Goal: Information Seeking & Learning: Learn about a topic

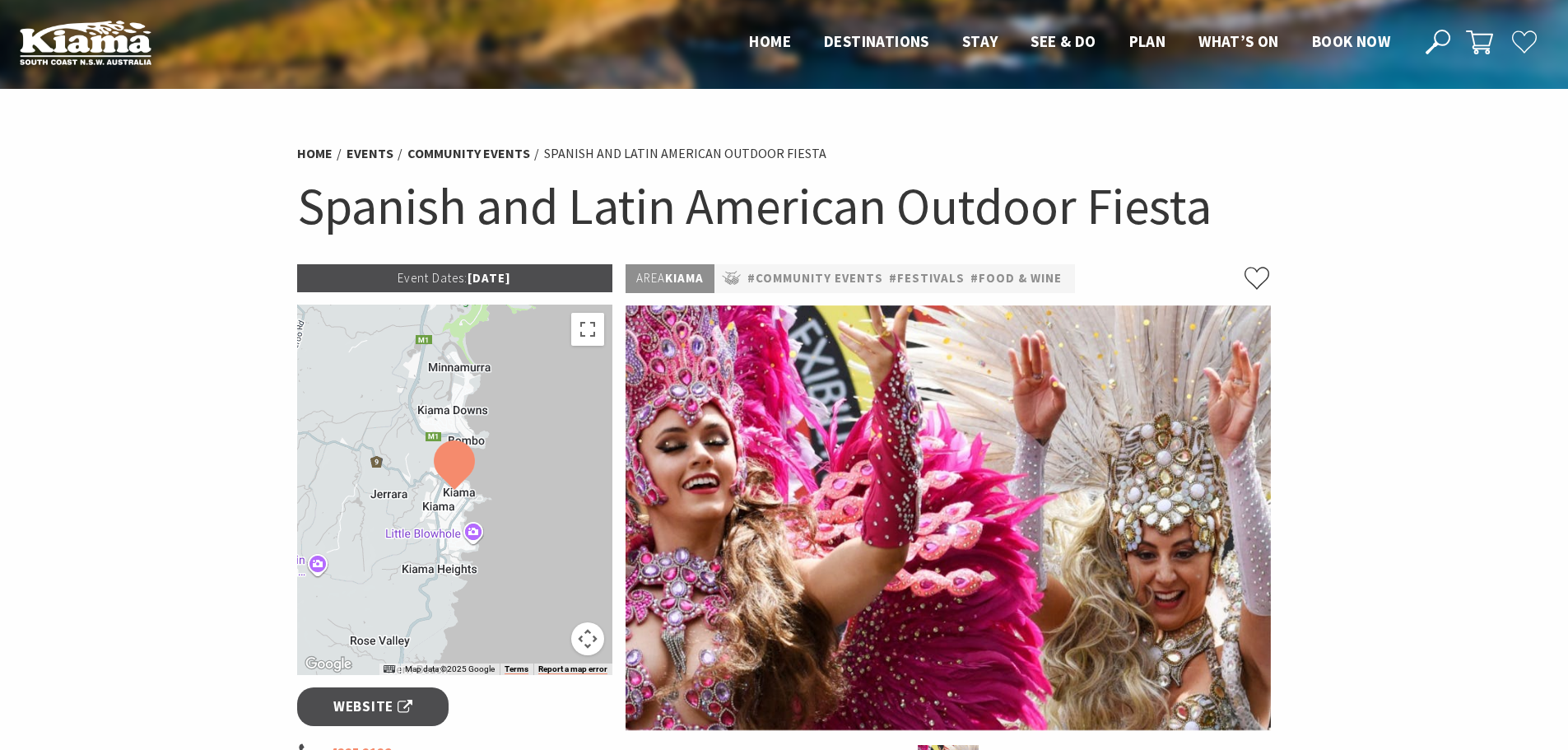
click at [754, 226] on h1 "Spanish and Latin American Outdoor Fiesta" at bounding box center [785, 206] width 975 height 67
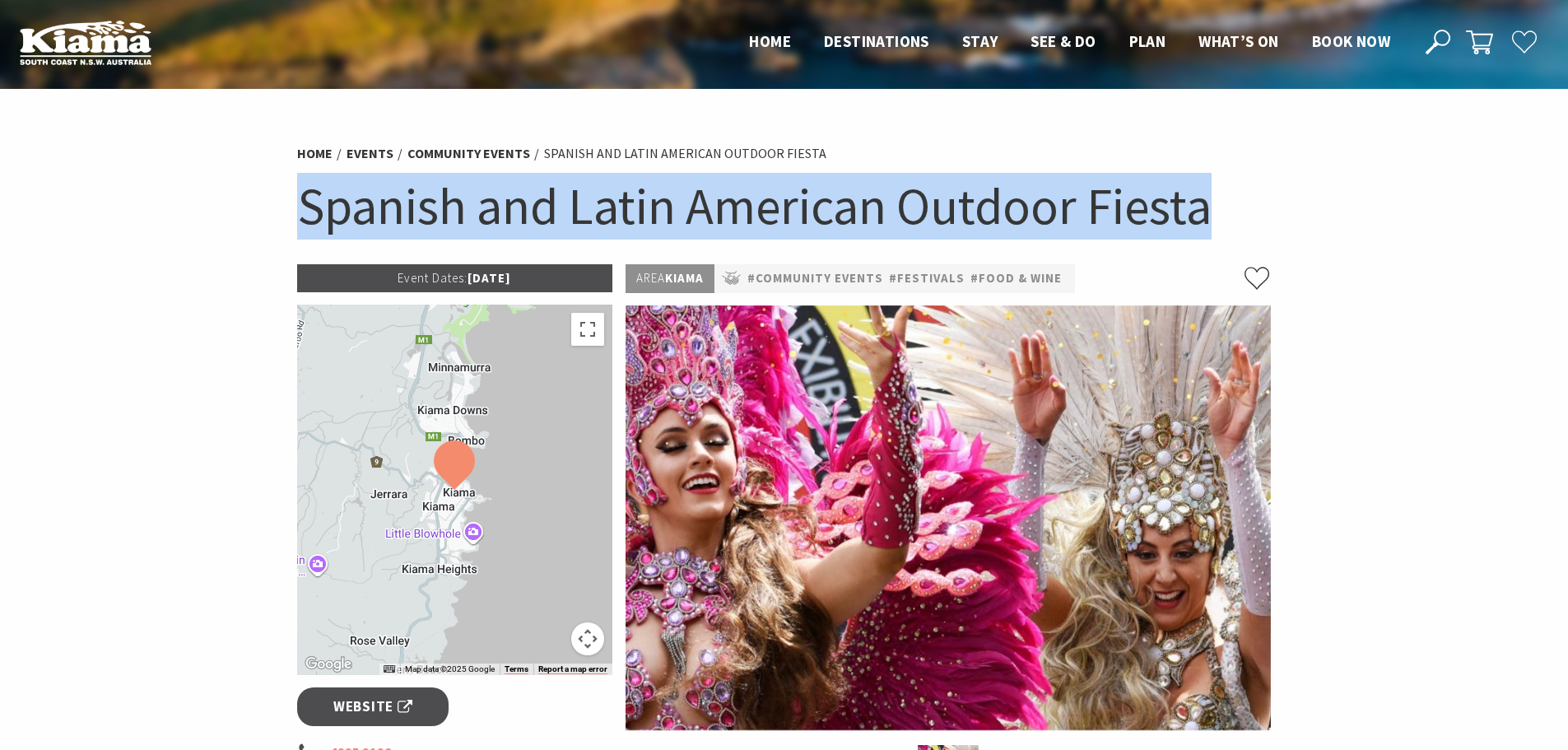
click at [754, 226] on h1 "Spanish and Latin American Outdoor Fiesta" at bounding box center [785, 206] width 975 height 67
copy section "Spanish and Latin American Outdoor Fiesta"
click at [870, 200] on h1 "Spanish and Latin American Outdoor Fiesta" at bounding box center [785, 206] width 975 height 67
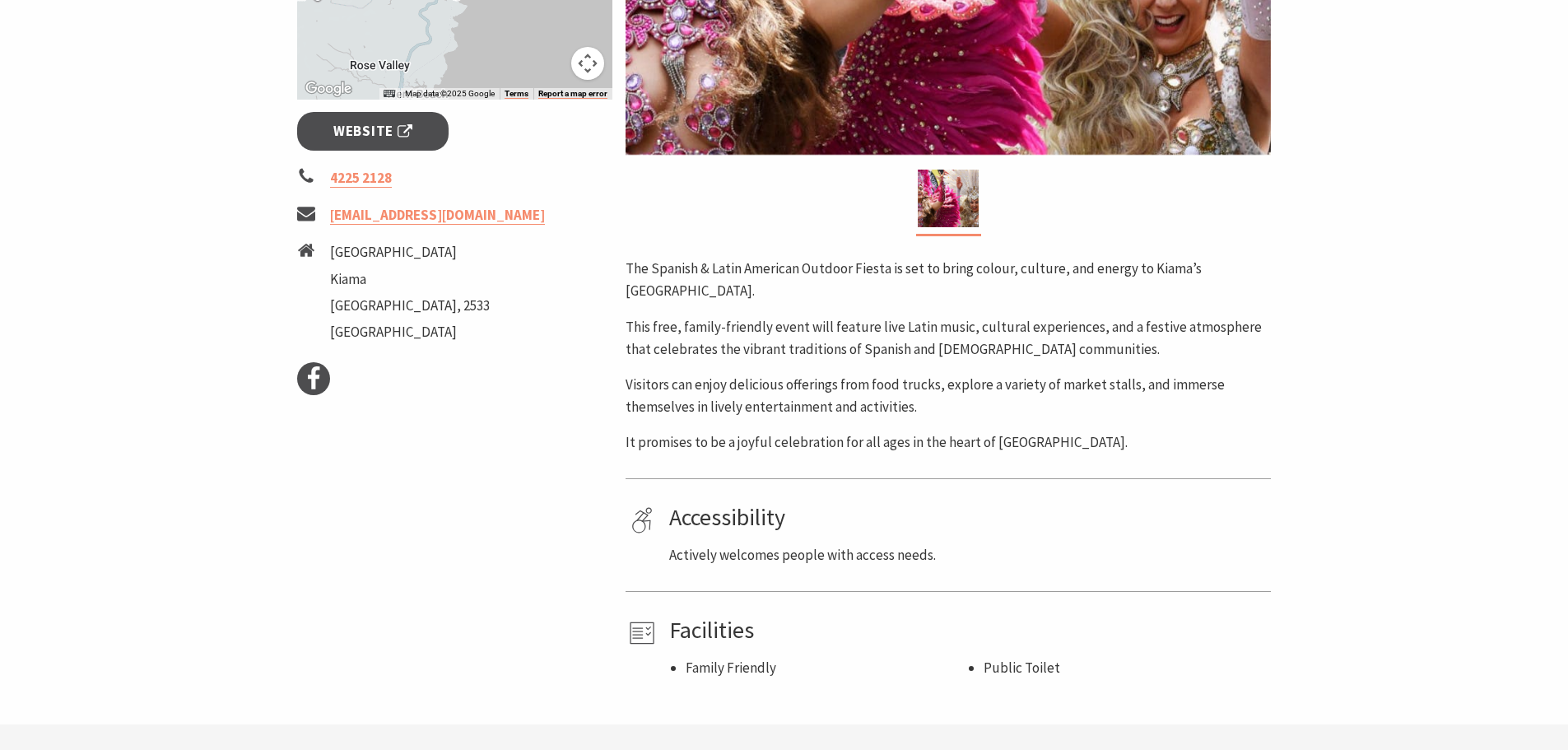
scroll to position [576, 0]
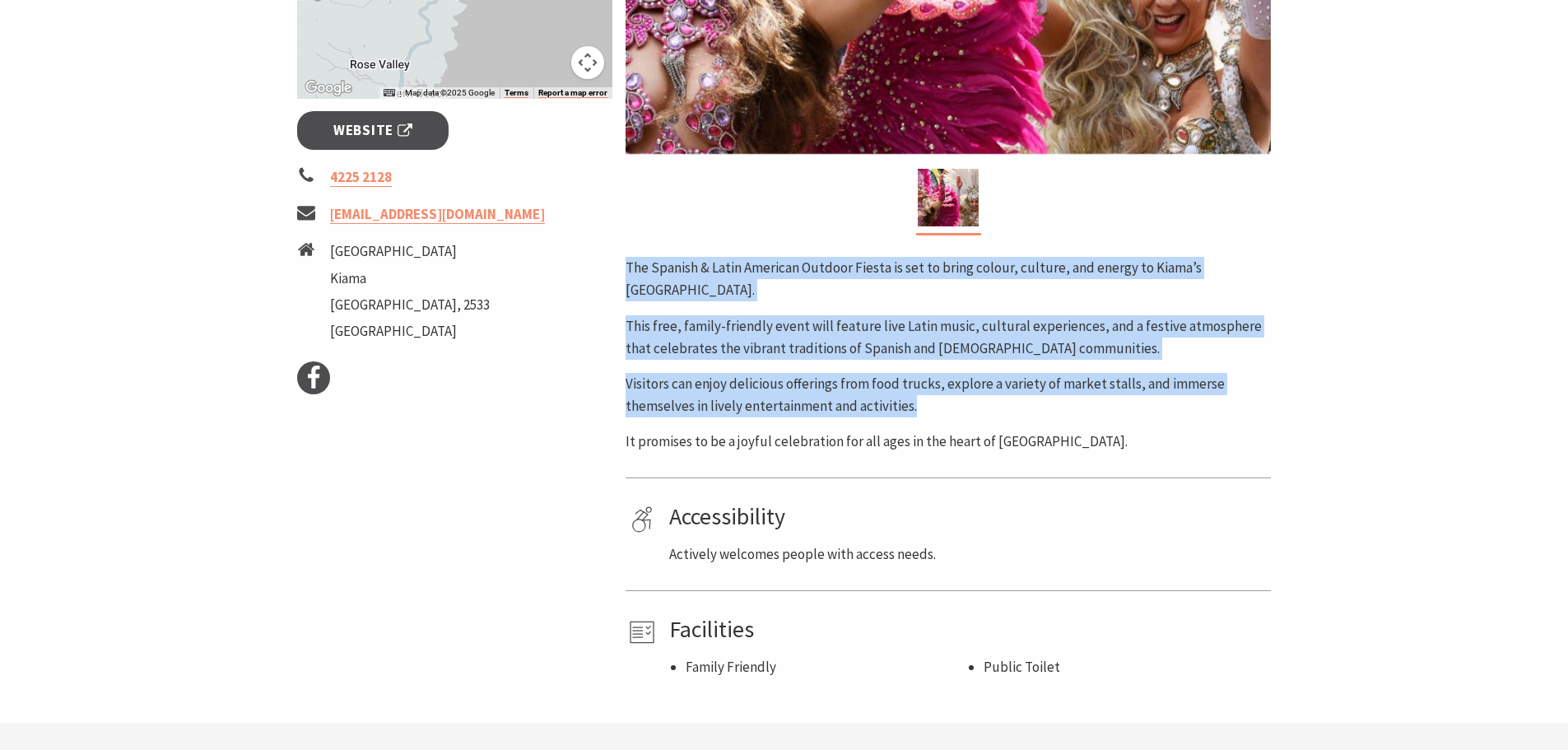
drag, startPoint x: 624, startPoint y: 264, endPoint x: 934, endPoint y: 417, distance: 345.7
click at [934, 417] on div "Area Kiama #Community Events #Festivals #Food & Wine The Spanish & Latin Americ…" at bounding box center [948, 183] width 659 height 990
copy div "The Spanish & Latin American Outdoor Fiesta is set to bring colour, culture, an…"
click at [638, 392] on p "Visitors can enjoy delicious offerings from food trucks, explore a variety of m…" at bounding box center [948, 395] width 645 height 44
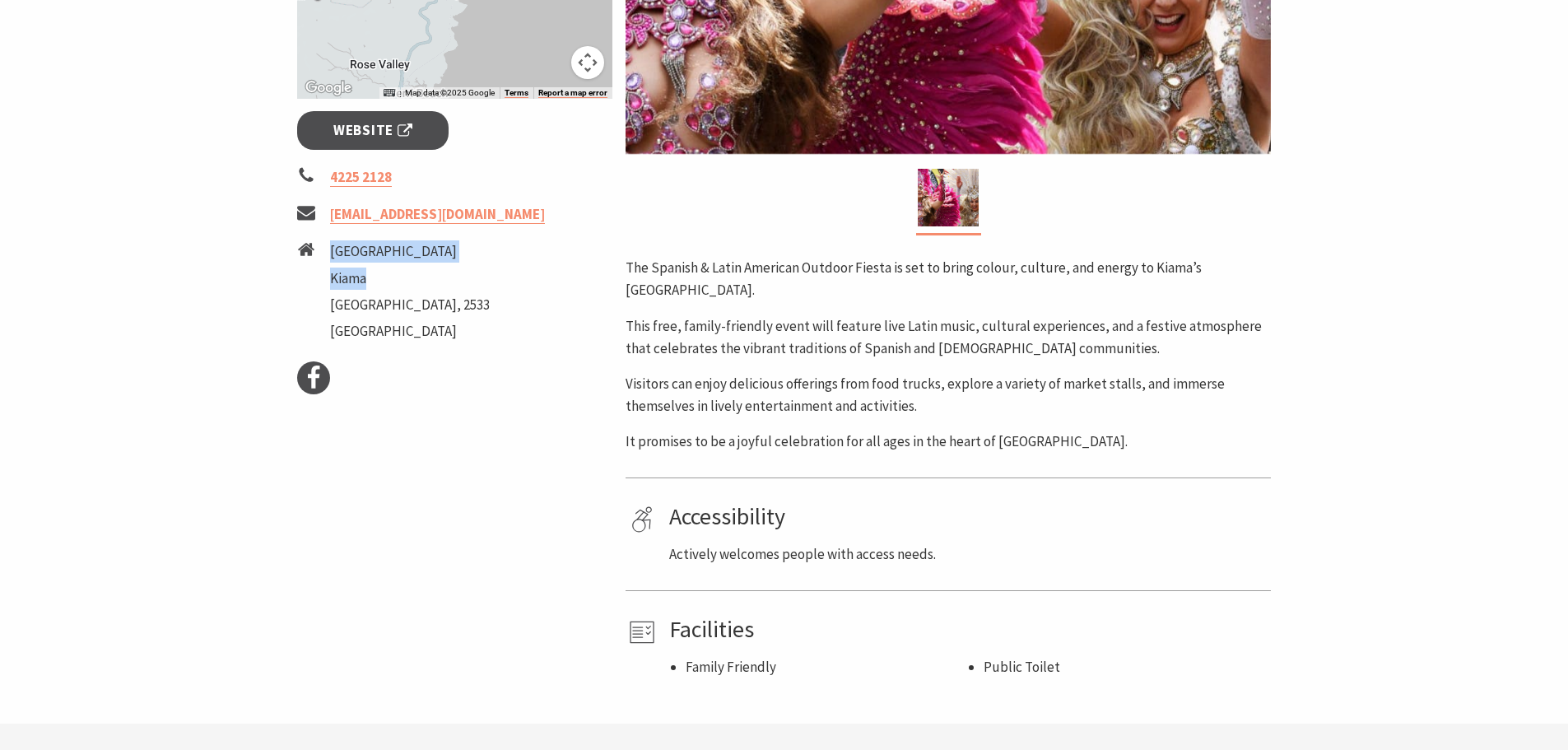
drag, startPoint x: 331, startPoint y: 250, endPoint x: 401, endPoint y: 277, distance: 75.0
click at [401, 277] on ul "Terralong Street Kiama New South Wales, 2533 Australia" at bounding box center [409, 293] width 159 height 106
copy ul "Terralong Street Kiama"
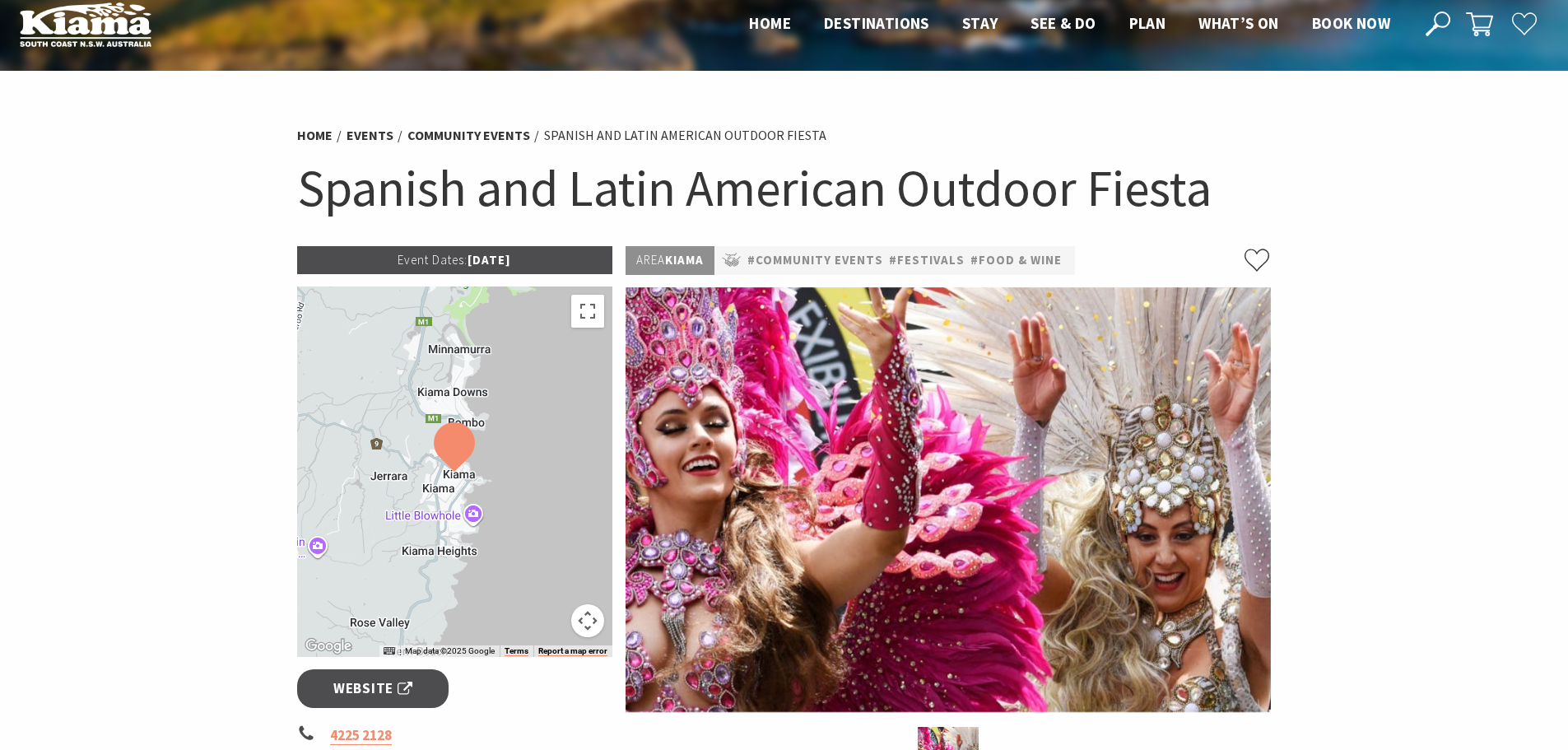
scroll to position [0, 0]
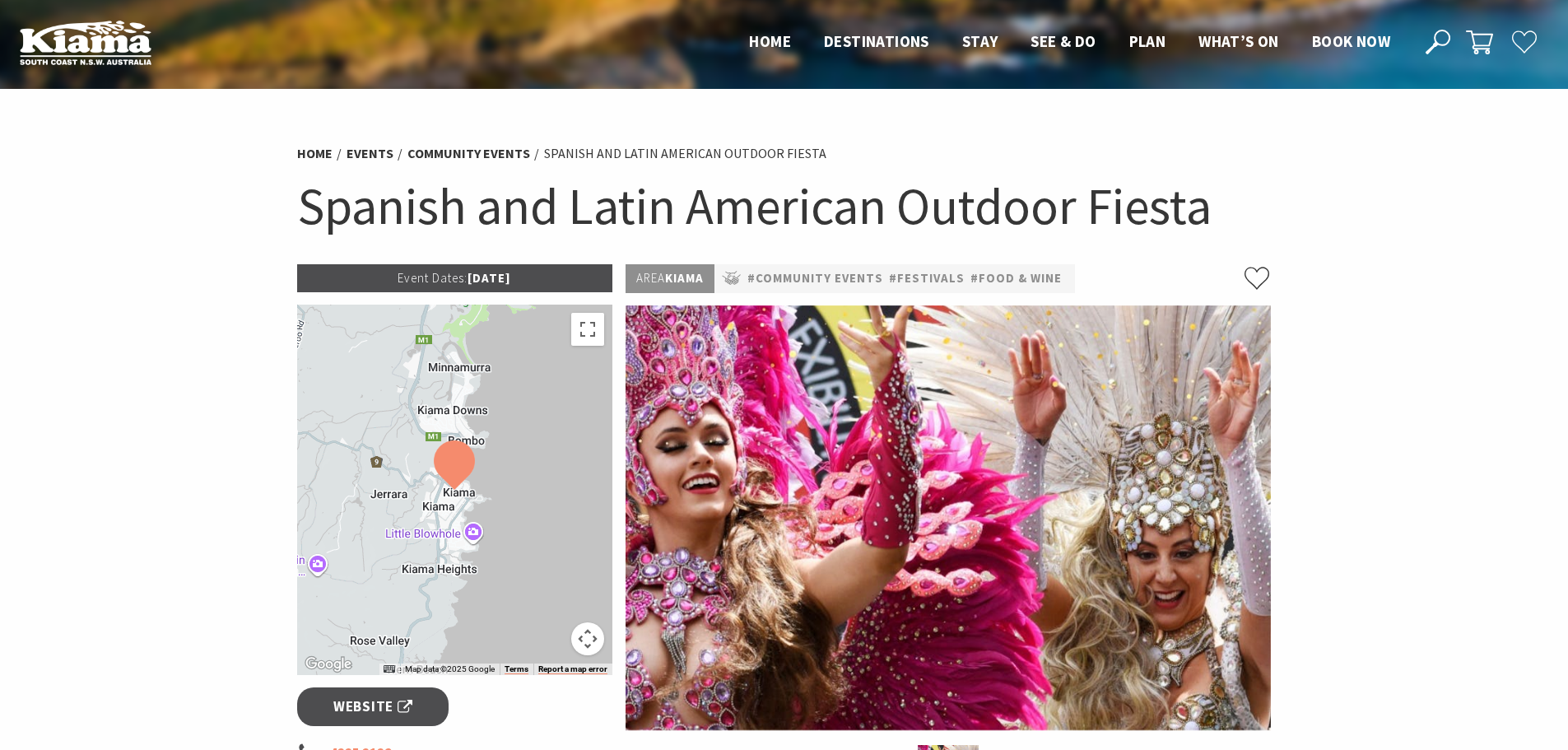
click at [892, 162] on ul "Home Events Community Events Spanish and Latin American Outdoor Fiesta" at bounding box center [785, 153] width 975 height 22
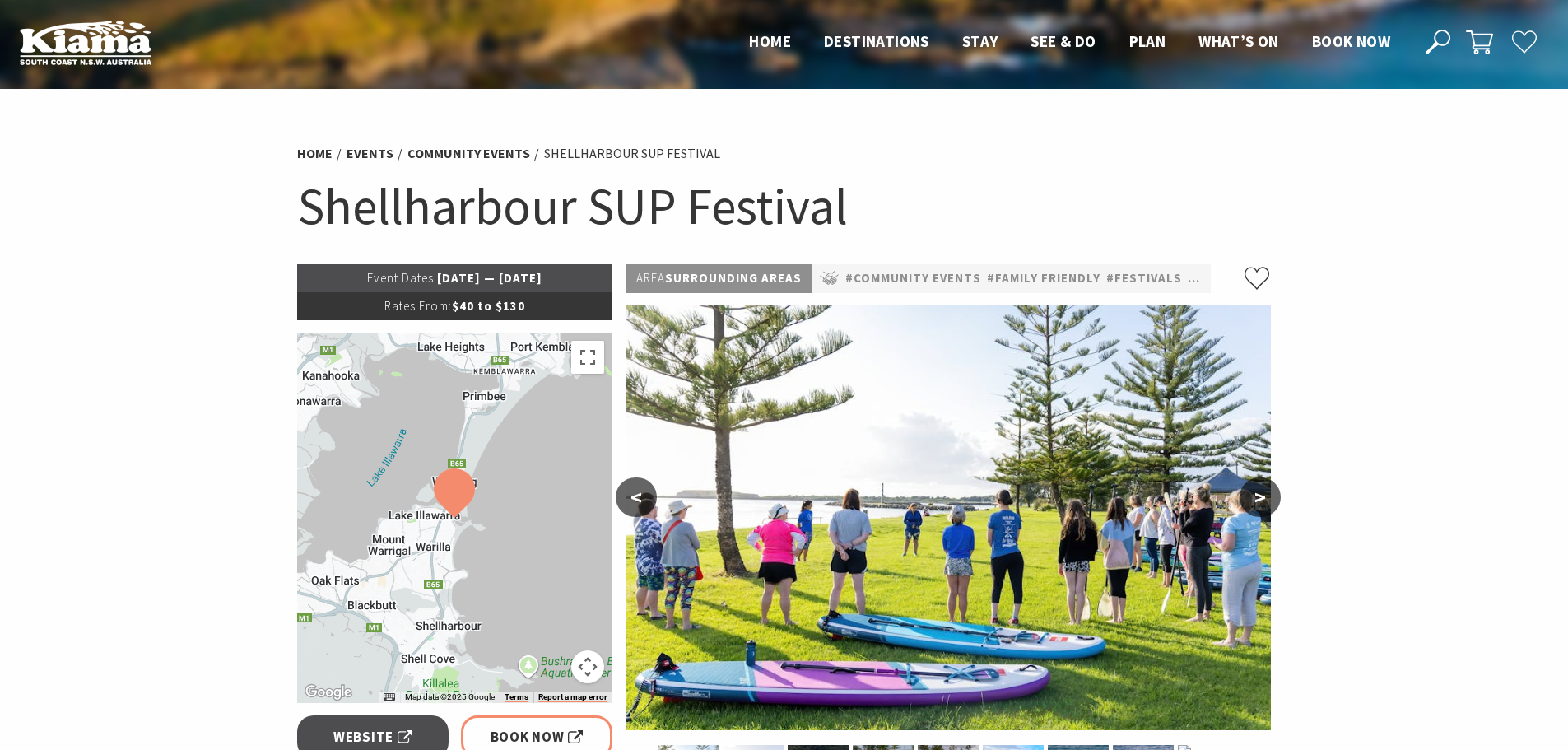
scroll to position [494, 0]
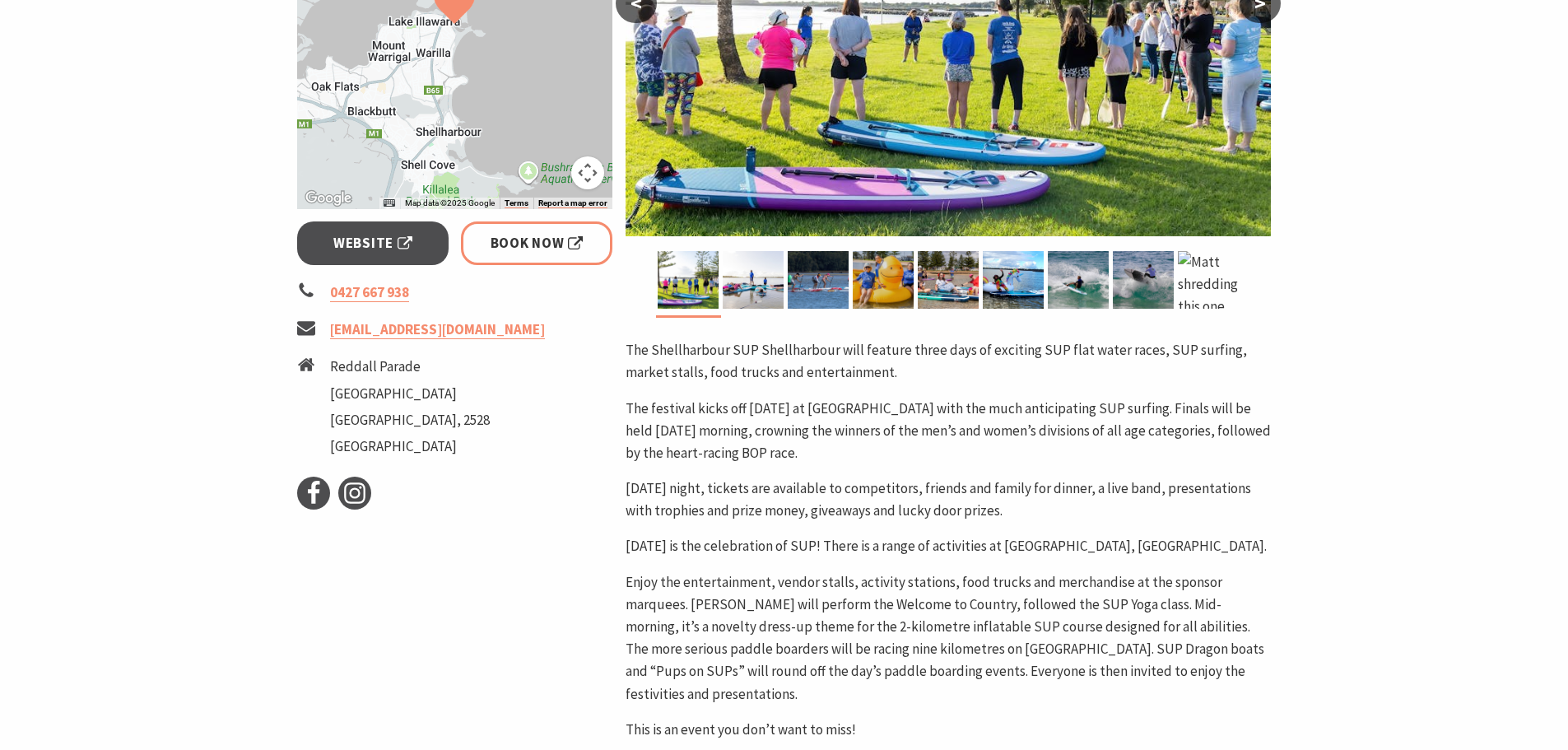
drag, startPoint x: 620, startPoint y: 342, endPoint x: 852, endPoint y: 448, distance: 255.1
click at [852, 448] on div "Area Surrounding Areas #Community Events #Family Friendly #Festivals #Sporting …" at bounding box center [948, 413] width 659 height 1286
copy div "The Shellharbour SUP Shellharbour will feature three days of exciting SUP flat …"
click at [783, 469] on div "The Shellharbour SUP Shellharbour will feature three days of exciting SUP flat …" at bounding box center [948, 540] width 645 height 402
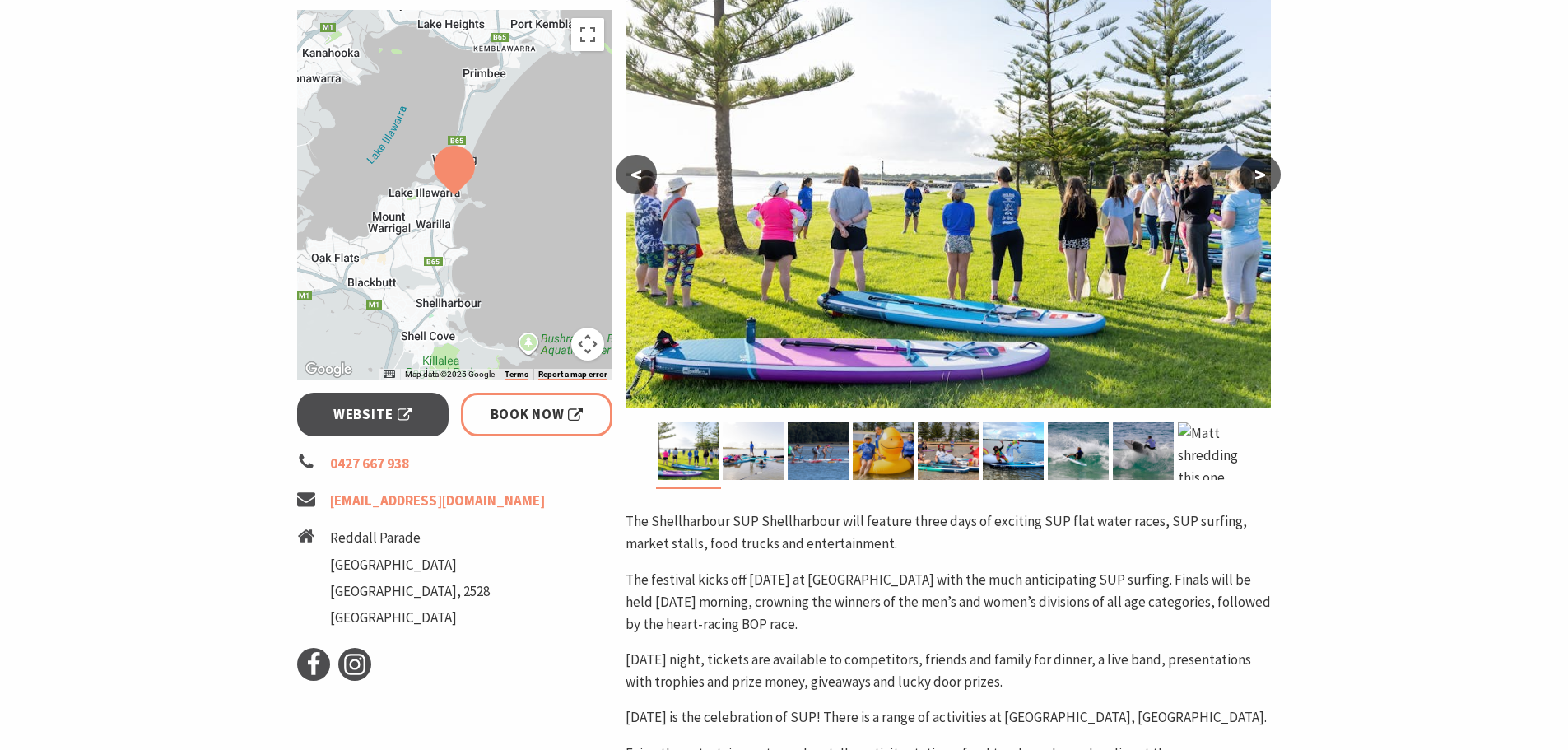
scroll to position [411, 0]
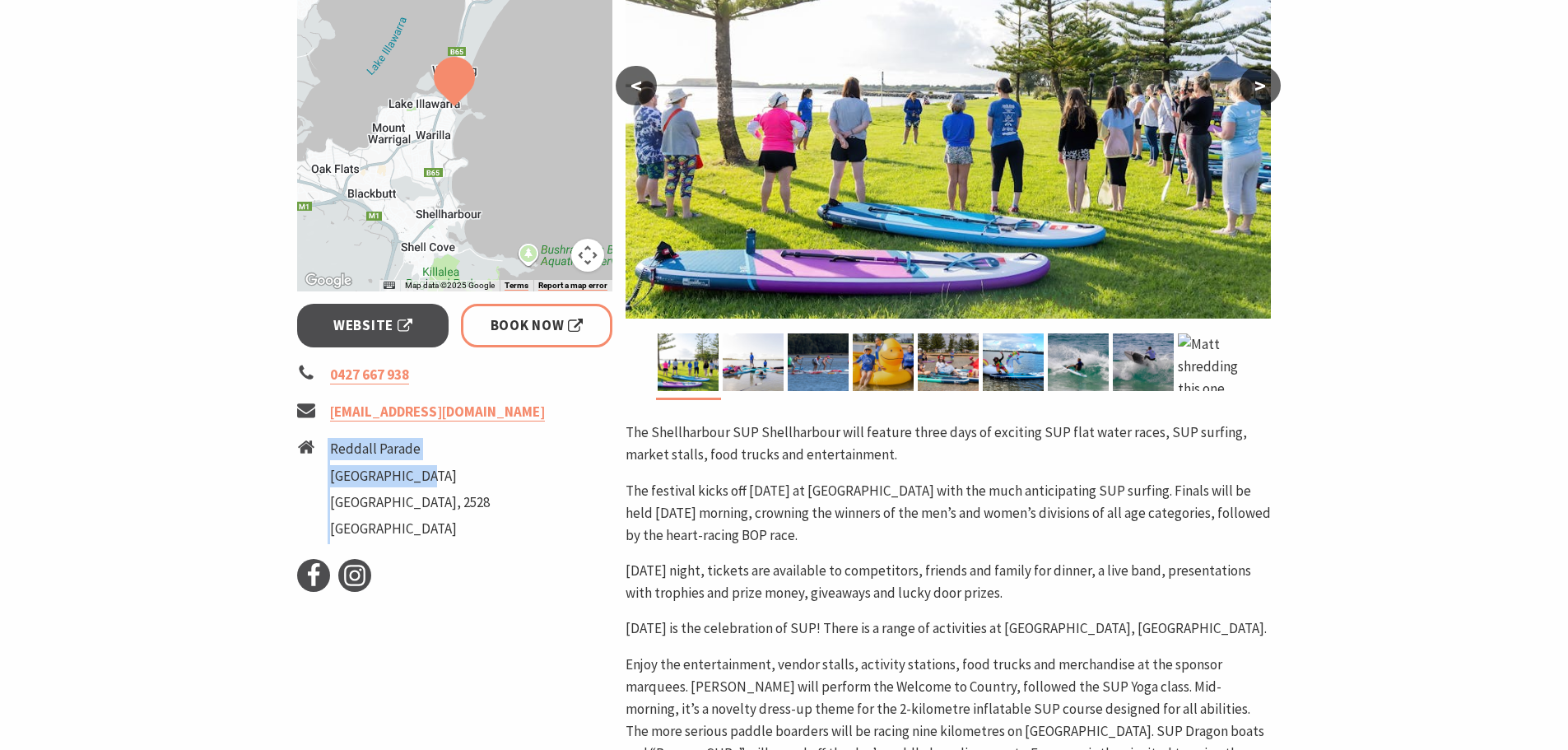
drag, startPoint x: 326, startPoint y: 448, endPoint x: 412, endPoint y: 474, distance: 89.8
click at [412, 474] on li "Reddall Parade Lake Illawarra New South Wales, 2528 Australia" at bounding box center [455, 491] width 316 height 106
click at [419, 475] on li "Lake Illawarra" at bounding box center [409, 476] width 159 height 22
drag, startPoint x: 419, startPoint y: 475, endPoint x: 341, endPoint y: 452, distance: 81.3
click at [341, 452] on ul "Reddall Parade Lake Illawarra New South Wales, 2528 Australia" at bounding box center [409, 491] width 159 height 106
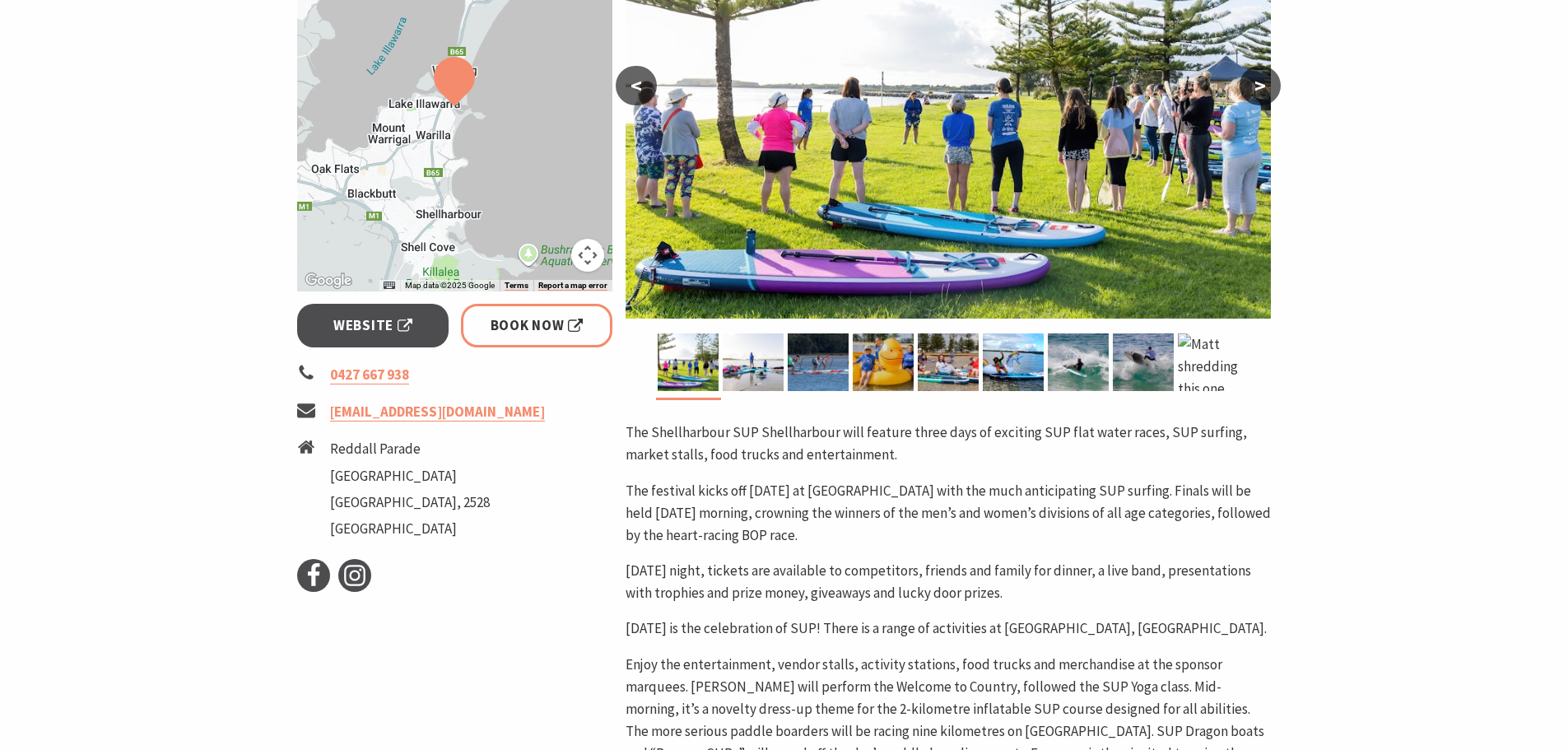
click at [703, 497] on p "The festival kicks off on Friday at Warilla Beach with the much anticipating SU…" at bounding box center [948, 514] width 645 height 68
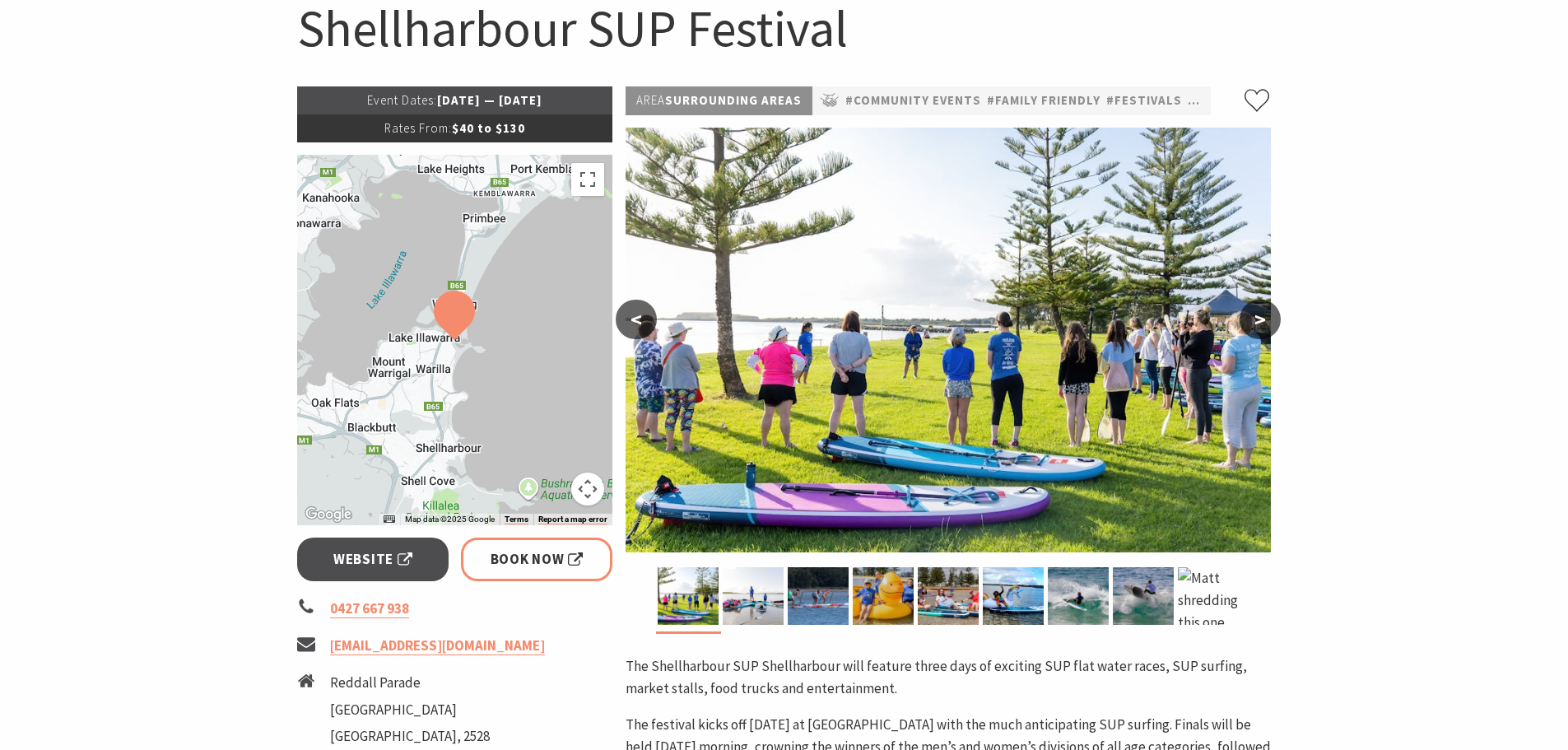
scroll to position [82, 0]
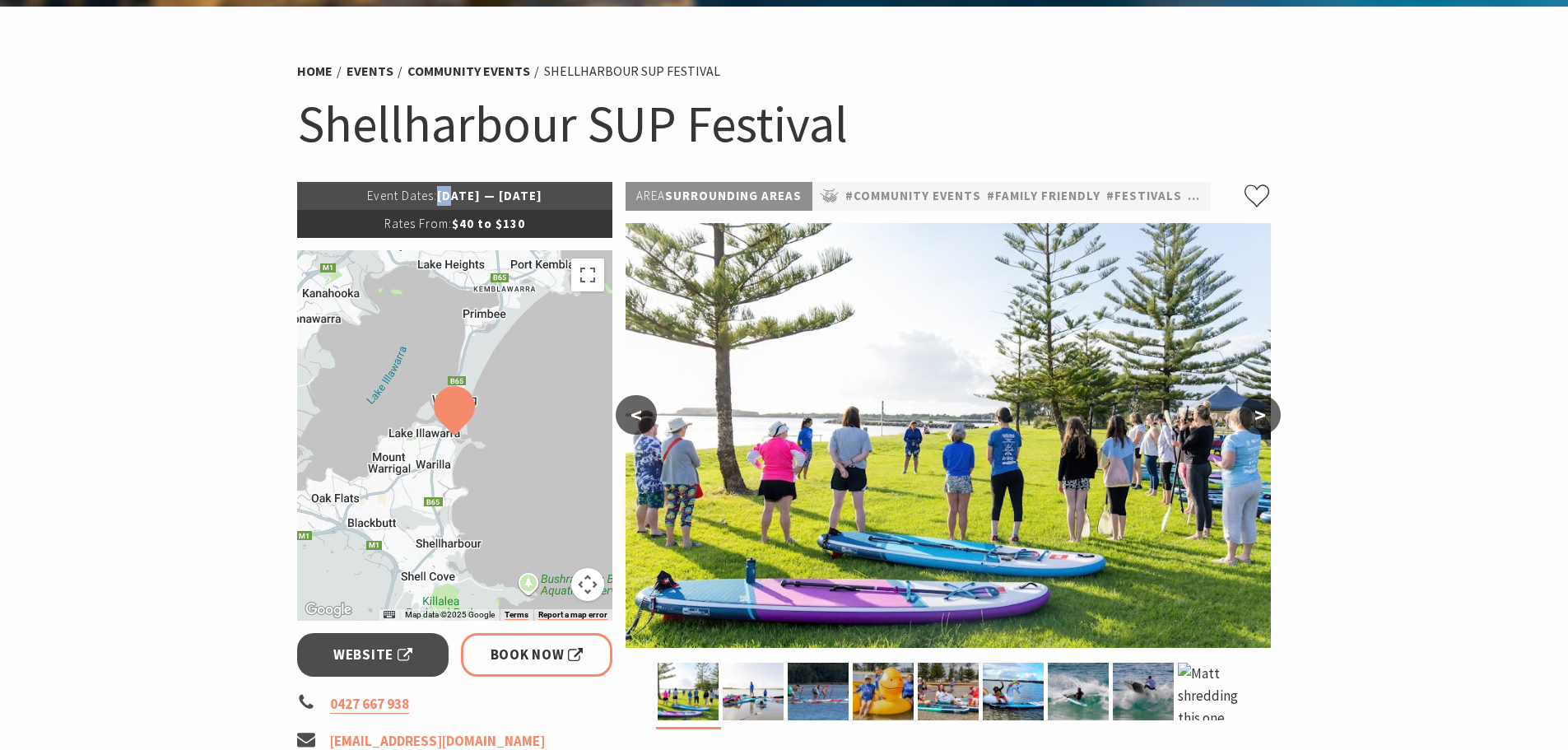
drag, startPoint x: 409, startPoint y: 193, endPoint x: 423, endPoint y: 193, distance: 14.0
click at [423, 193] on p "Event Dates: 31 Oct 2025 — 02 Nov 2025" at bounding box center [455, 196] width 316 height 28
click at [212, 199] on section "Home Events Community Events Shellharbour SUP Festival Shellharbour SUP Festiva…" at bounding box center [784, 759] width 1568 height 1505
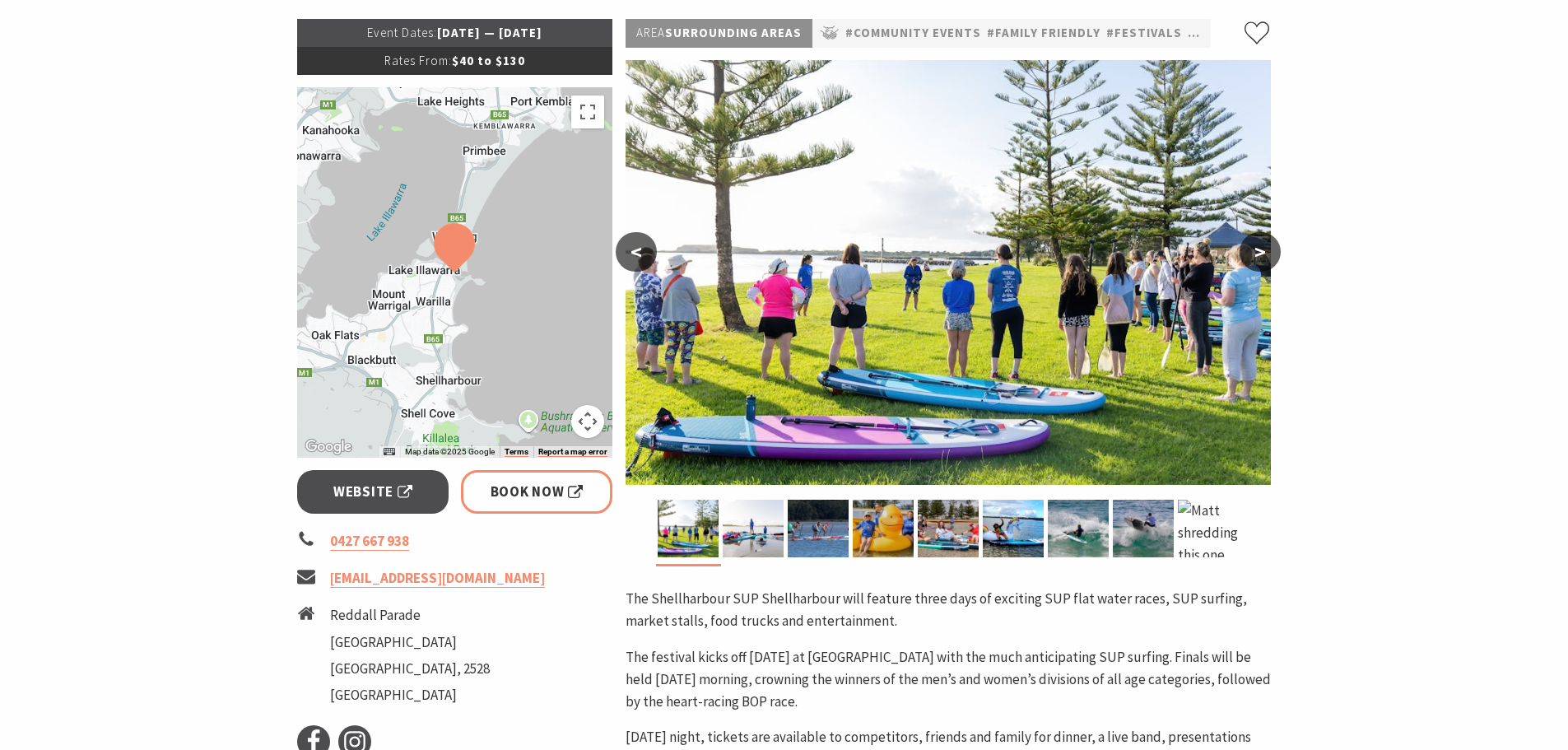
scroll to position [247, 0]
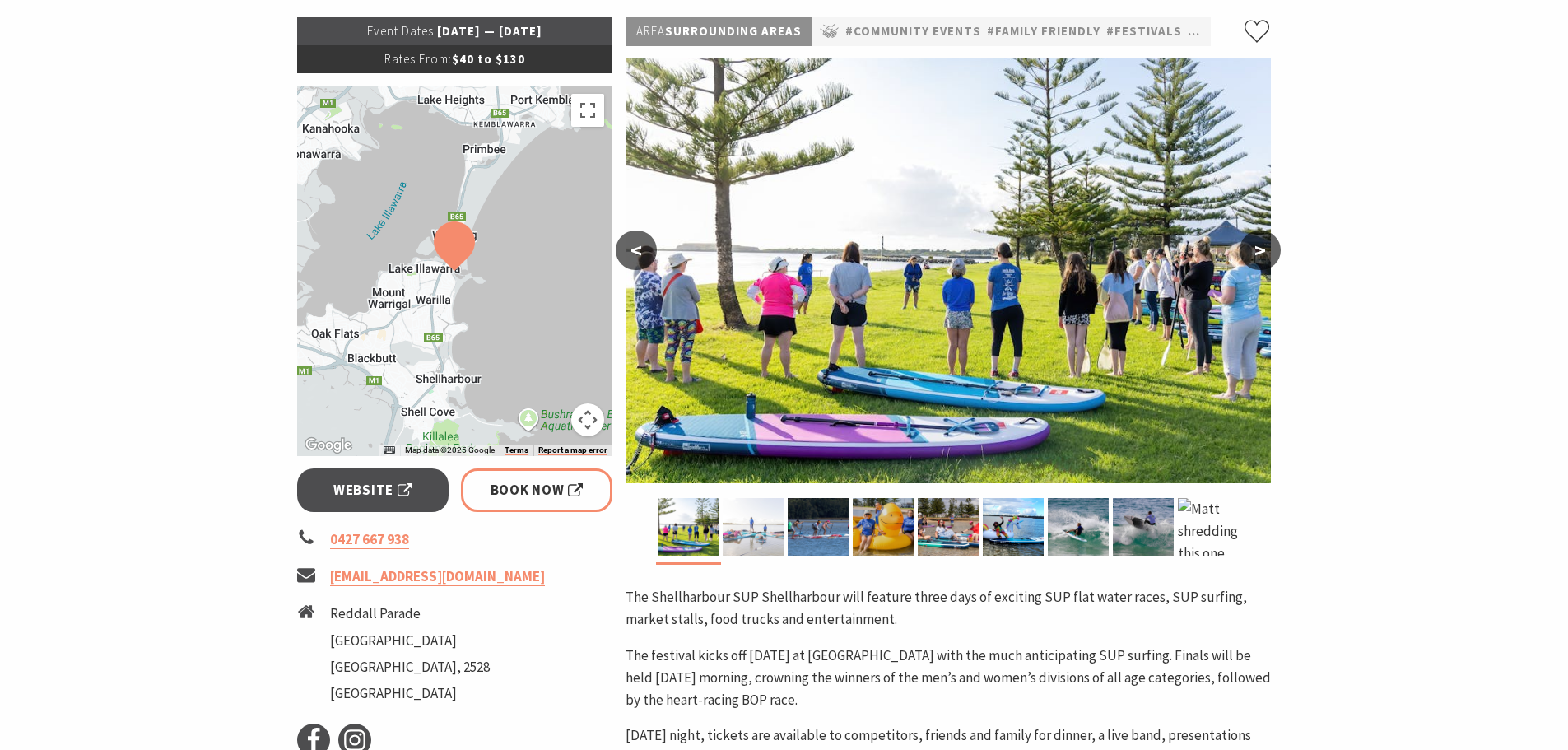
click at [760, 536] on img at bounding box center [753, 526] width 61 height 58
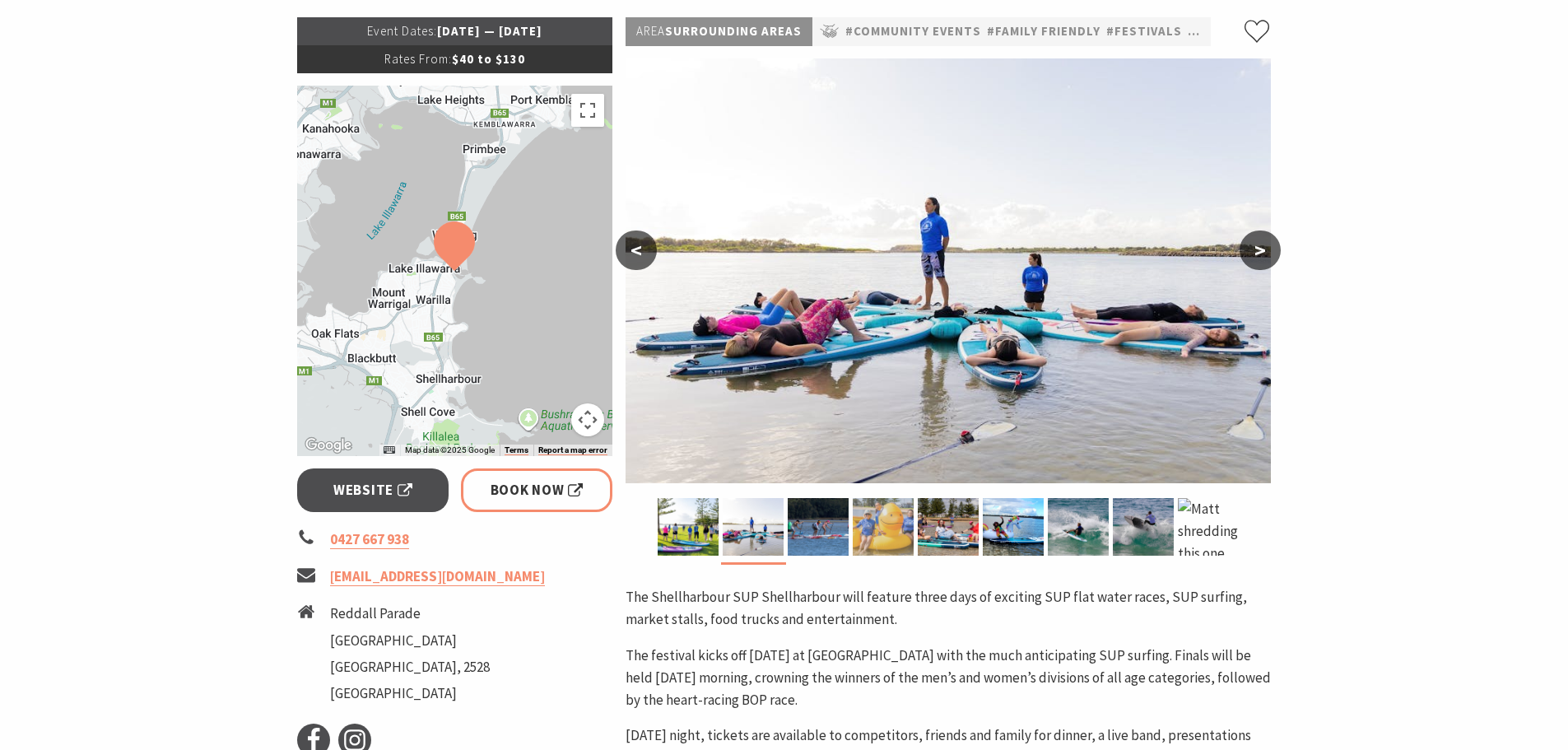
click at [854, 526] on img at bounding box center [883, 526] width 61 height 58
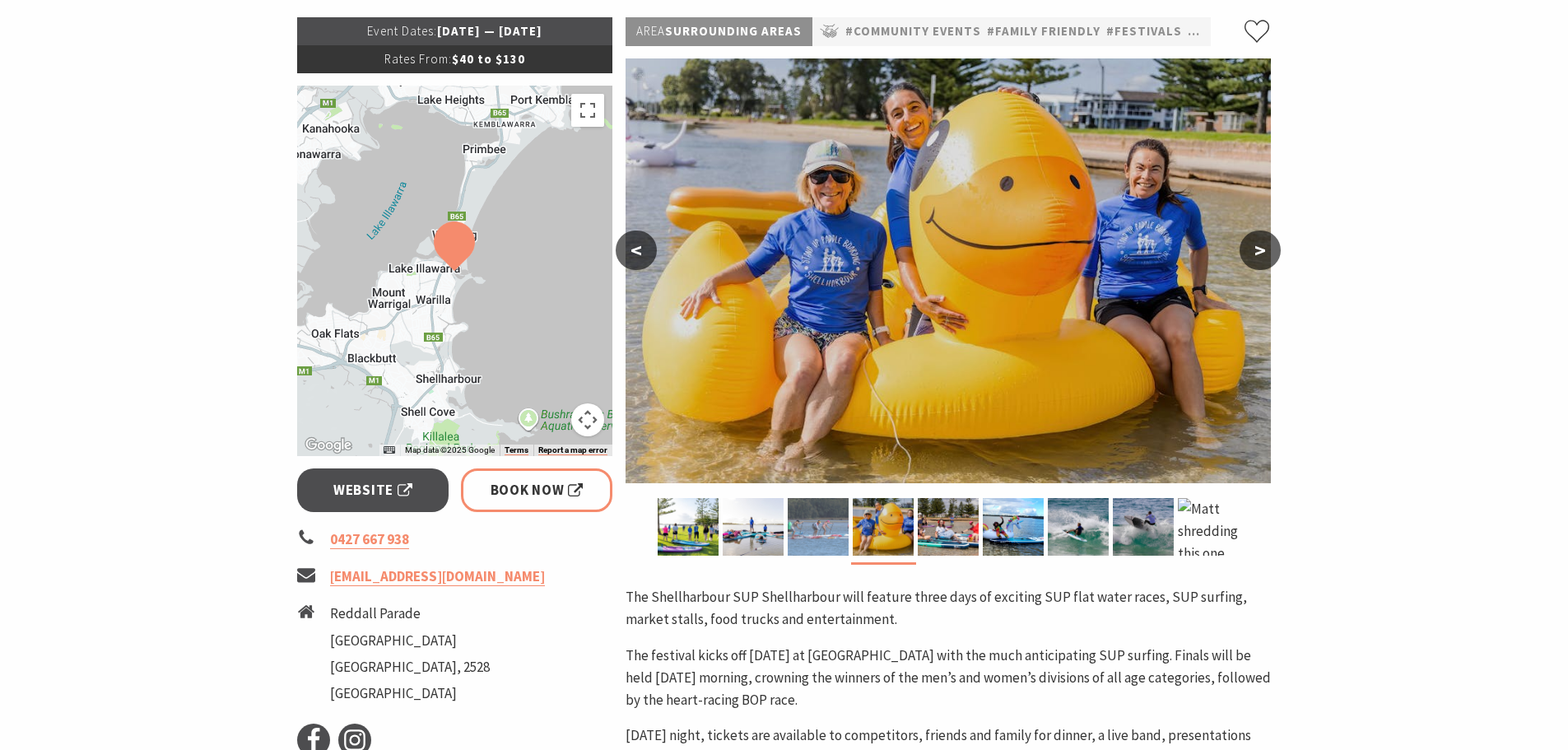
click at [814, 525] on img at bounding box center [818, 526] width 61 height 58
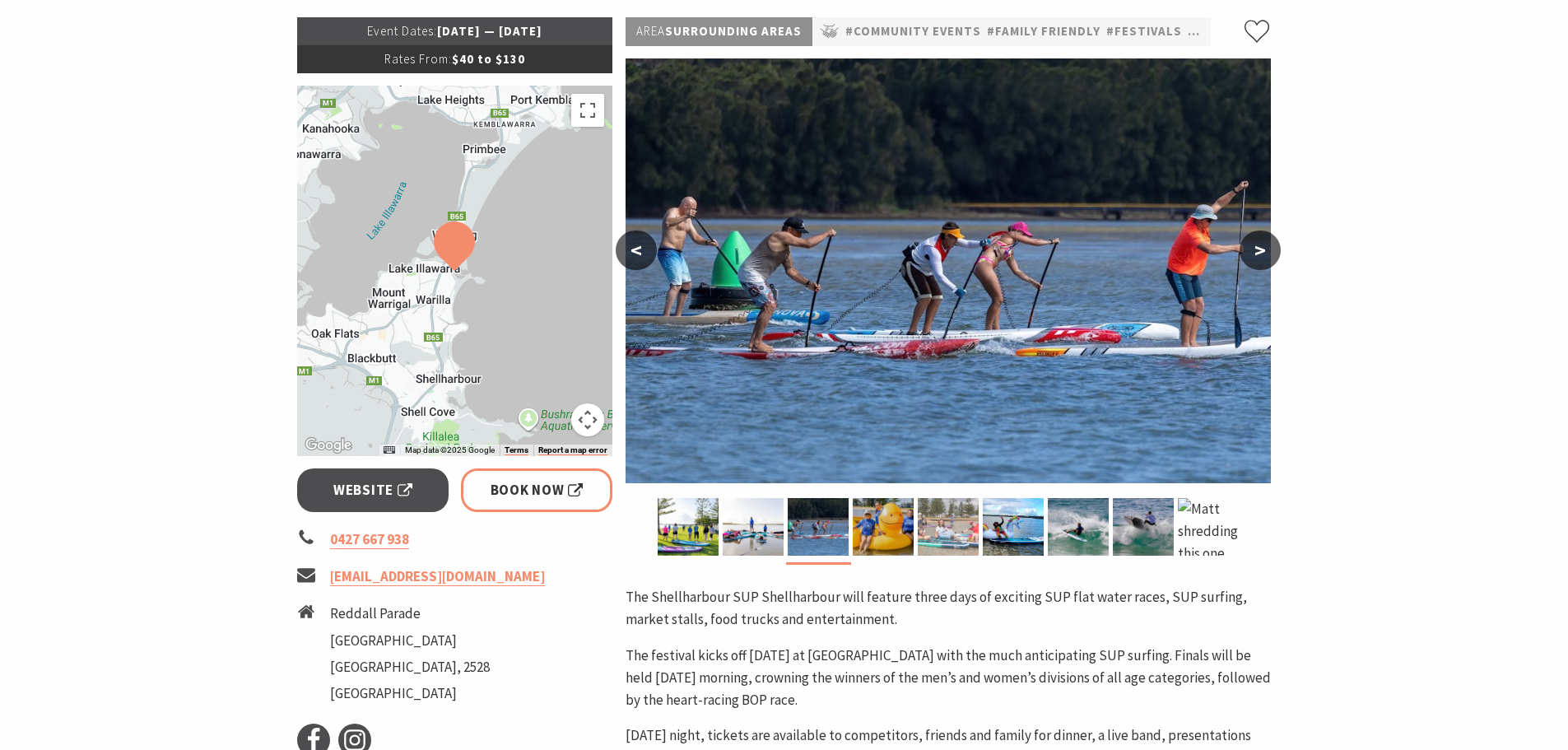
click at [943, 519] on img at bounding box center [948, 526] width 61 height 58
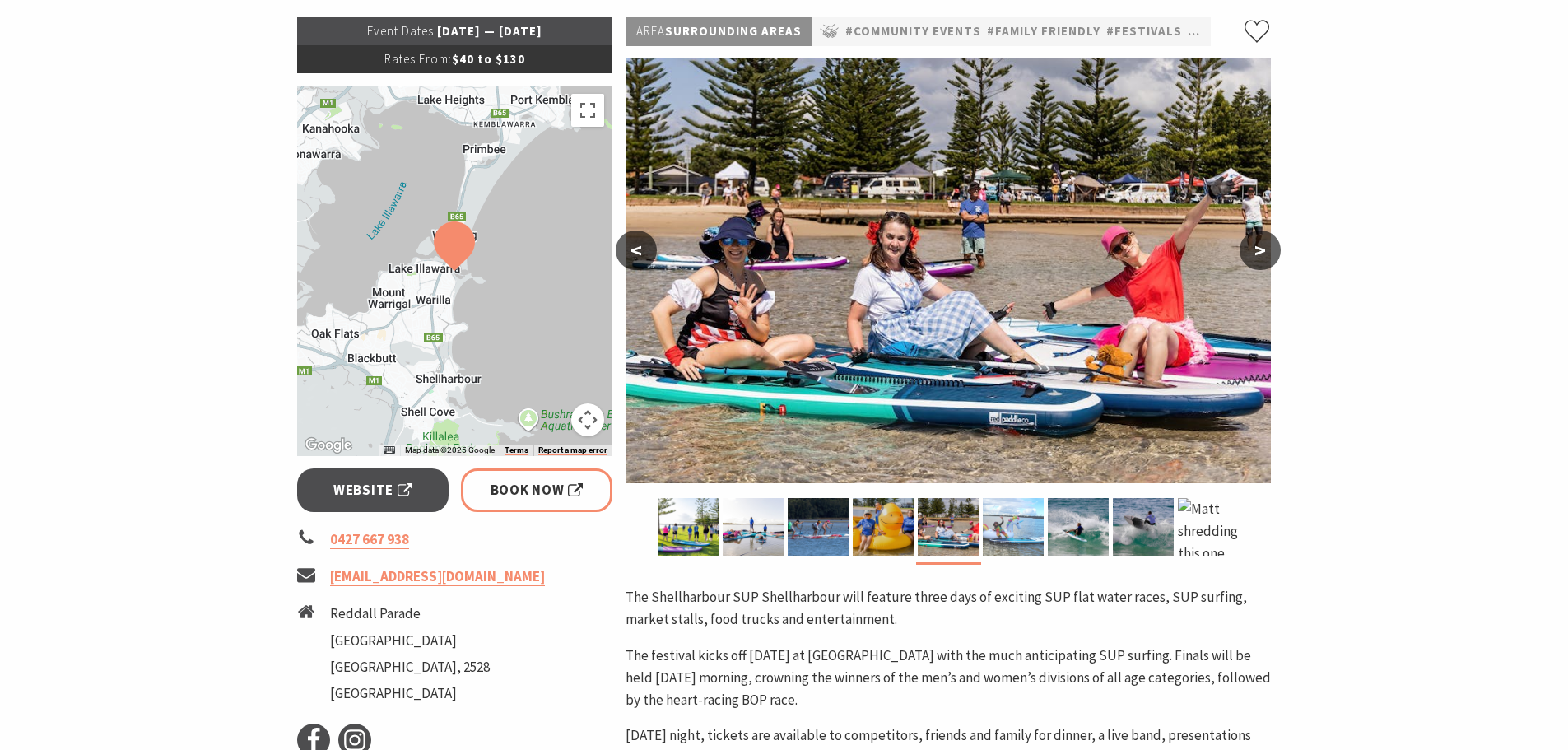
click at [1008, 529] on img at bounding box center [1013, 526] width 61 height 58
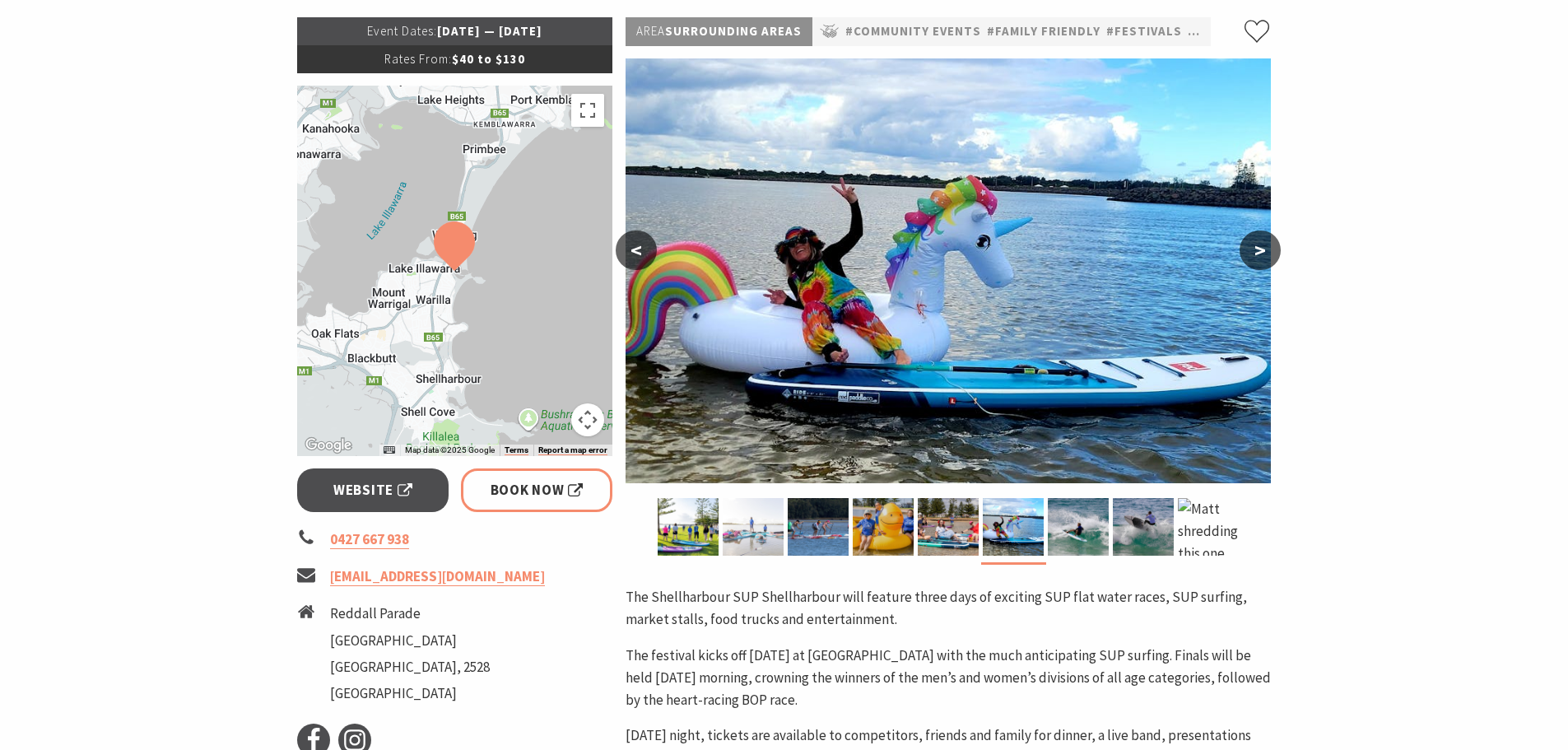
click at [721, 538] on div at bounding box center [753, 526] width 65 height 58
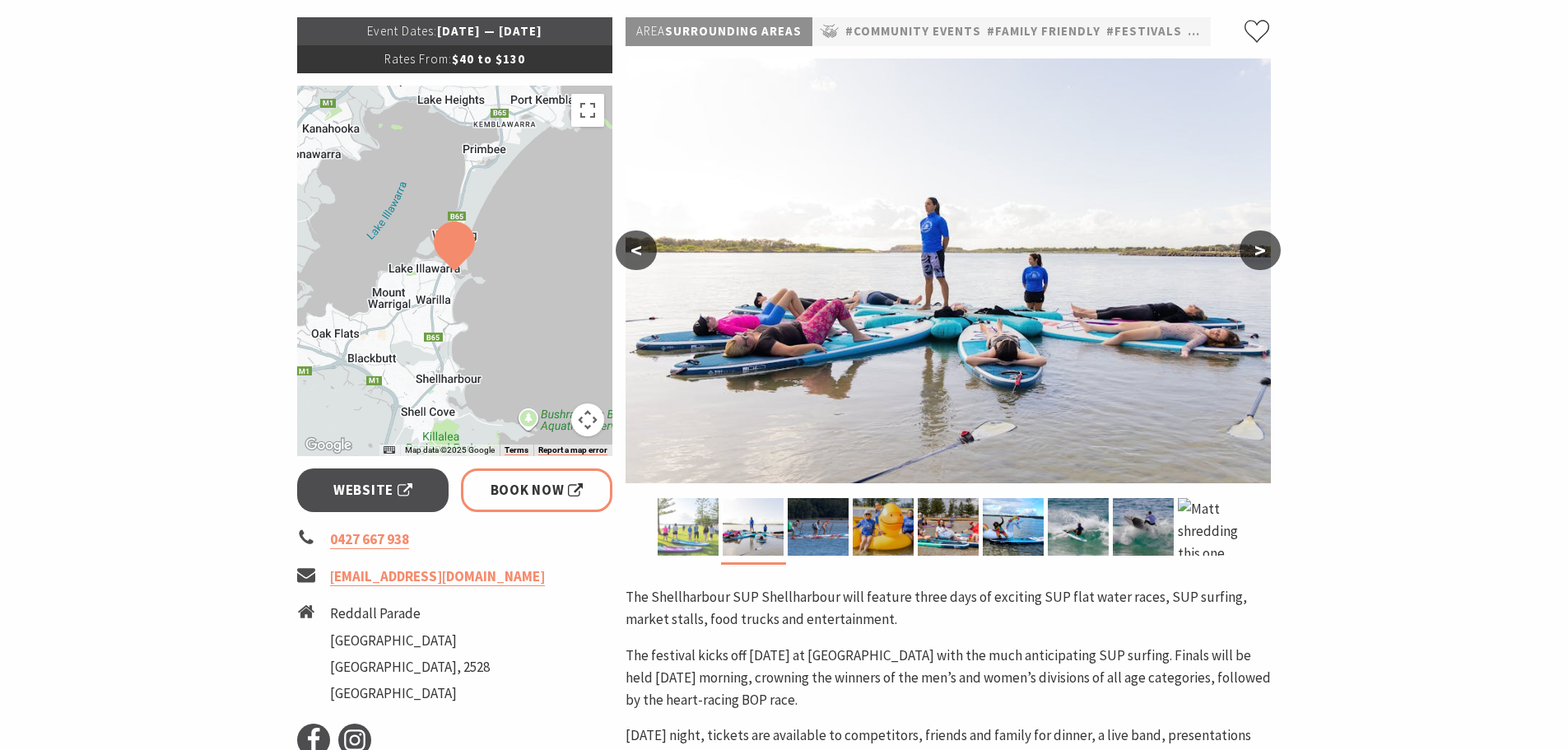
click at [703, 528] on img at bounding box center [688, 526] width 61 height 58
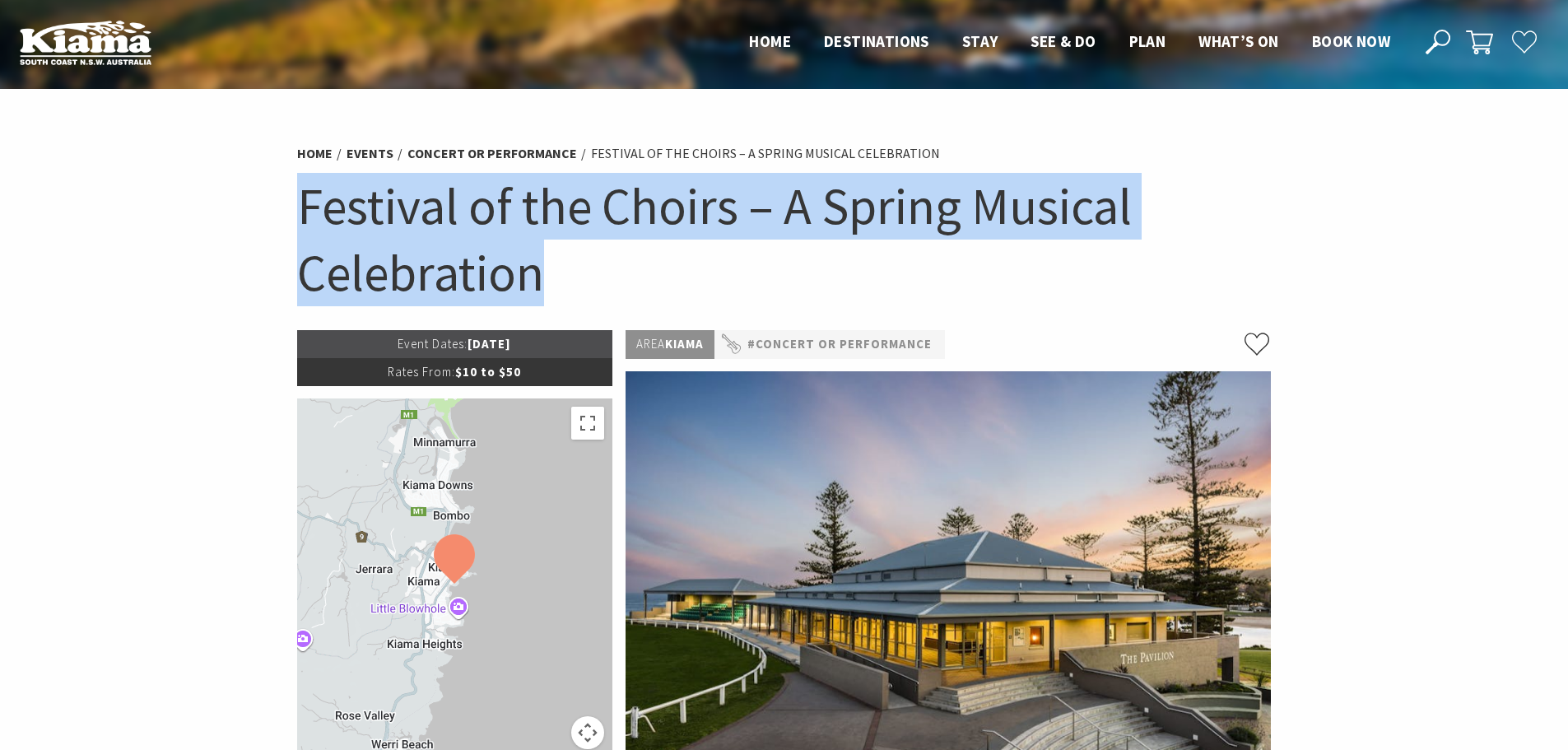
drag, startPoint x: 282, startPoint y: 192, endPoint x: 1016, endPoint y: 247, distance: 736.1
click at [1016, 247] on section "Home Events Concert or Performance Festival of the Choirs – A Spring Musical Ce…" at bounding box center [784, 720] width 1568 height 1264
copy h1 "Festival of the Choirs – A Spring Musical Celebration"
click at [726, 276] on h1 "Festival of the Choirs – A Spring Musical Celebration" at bounding box center [785, 239] width 975 height 132
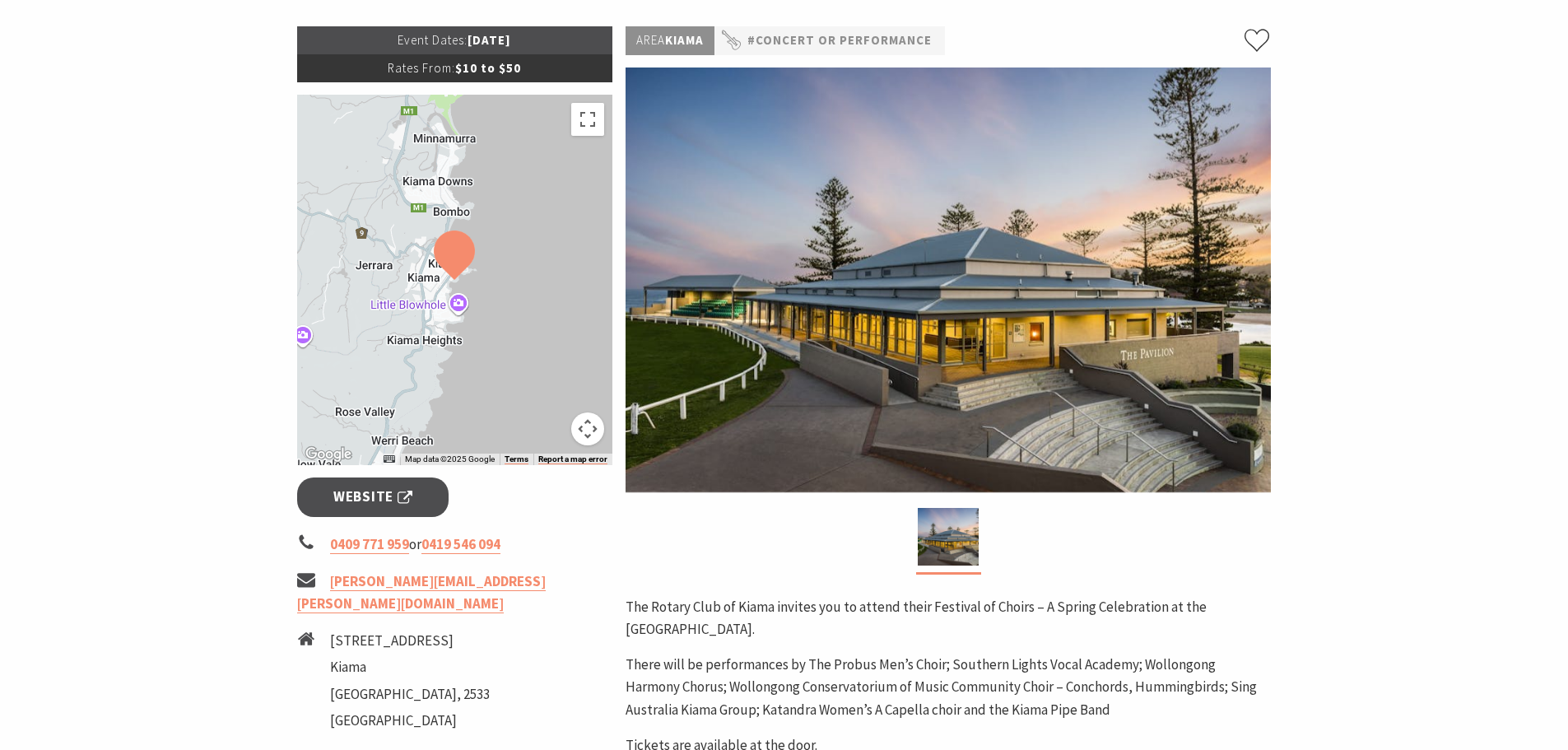
scroll to position [329, 0]
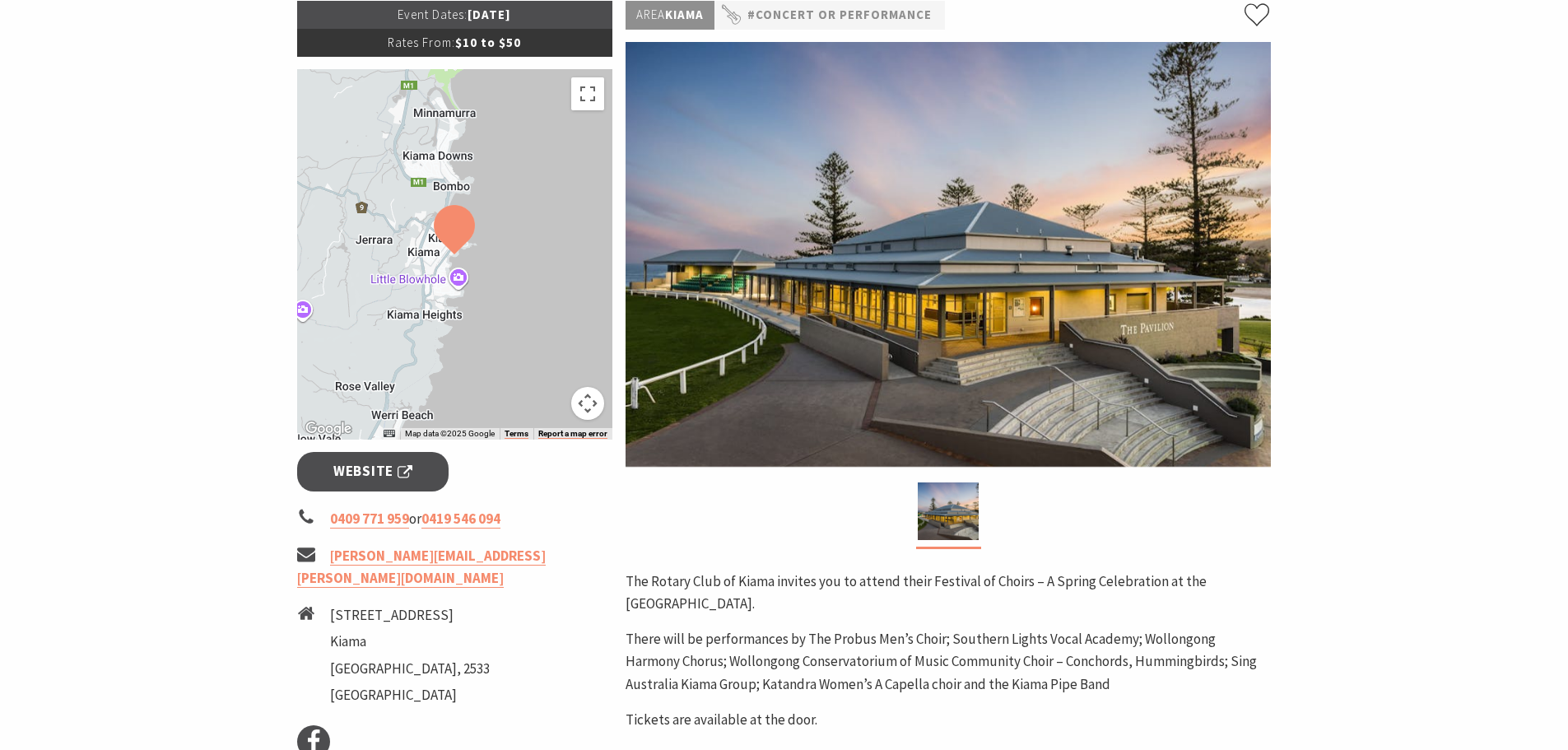
drag, startPoint x: 950, startPoint y: 259, endPoint x: 1420, endPoint y: 251, distance: 470.1
click at [1420, 251] on section "Home Events Concert or Performance Festival of the Choirs – A Spring Musical Ce…" at bounding box center [784, 391] width 1568 height 1264
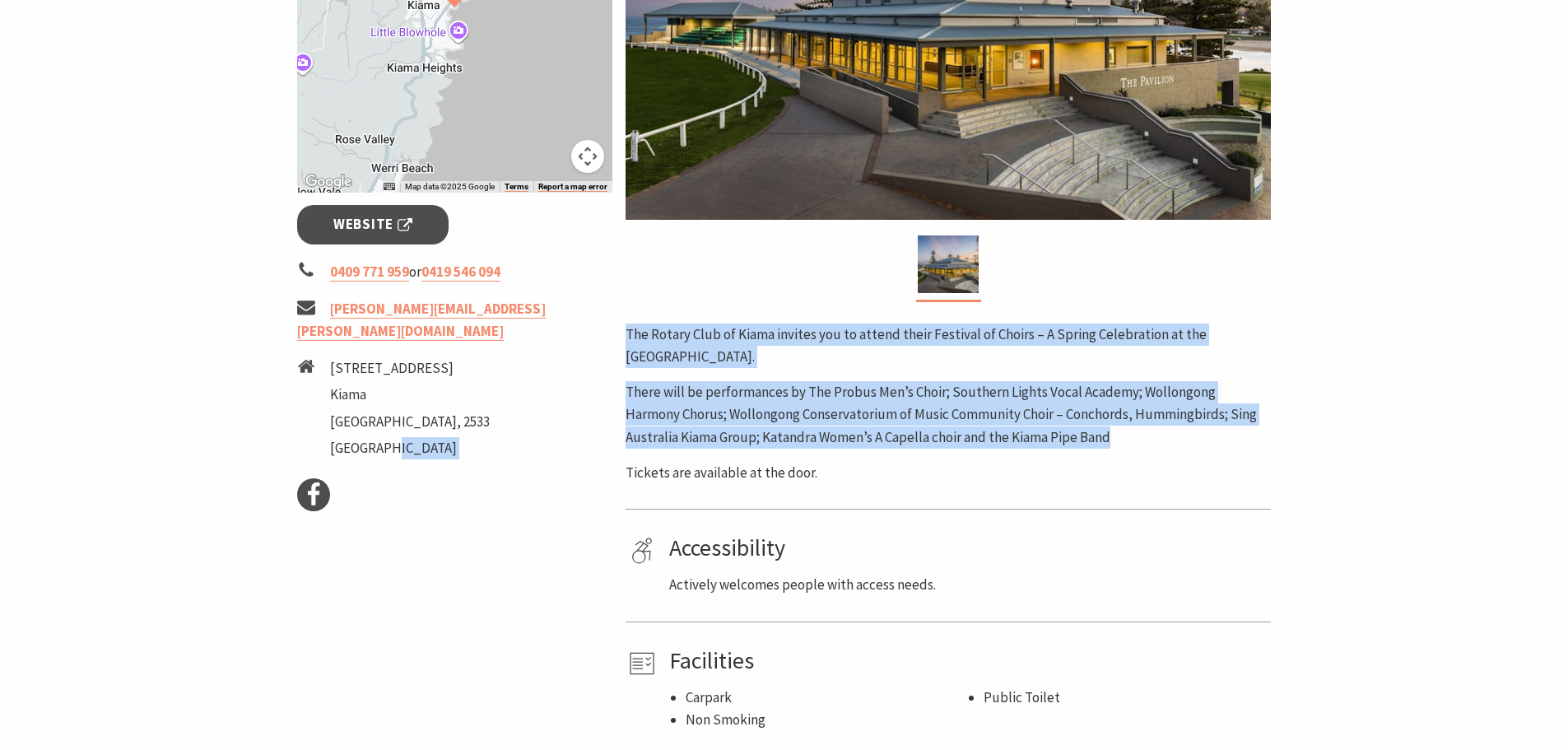
drag, startPoint x: 630, startPoint y: 327, endPoint x: 1120, endPoint y: 441, distance: 503.1
click at [1120, 441] on div "Event Dates: 12 Oct 2025 Rates From: $10 to $50 ← Move left → Move right ↑ Move…" at bounding box center [784, 242] width 987 height 977
copy div "Facebook Area Kiama #Concert or Performance The Rotary Club of Kiama invites yo…"
click at [842, 388] on p "There will be performances by The Probus Men’s Choir; Southern Lights Vocal Aca…" at bounding box center [948, 415] width 645 height 68
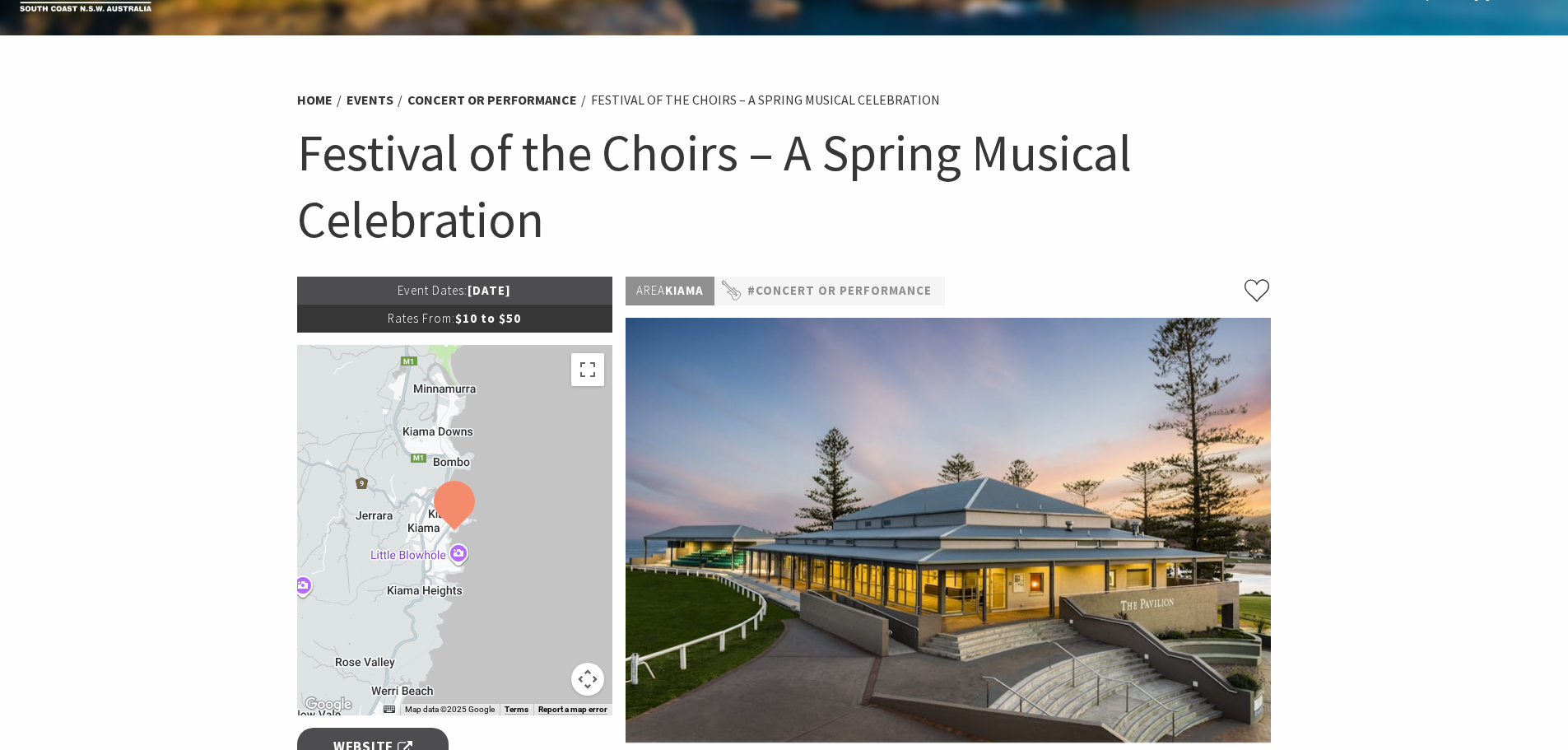
scroll to position [82, 0]
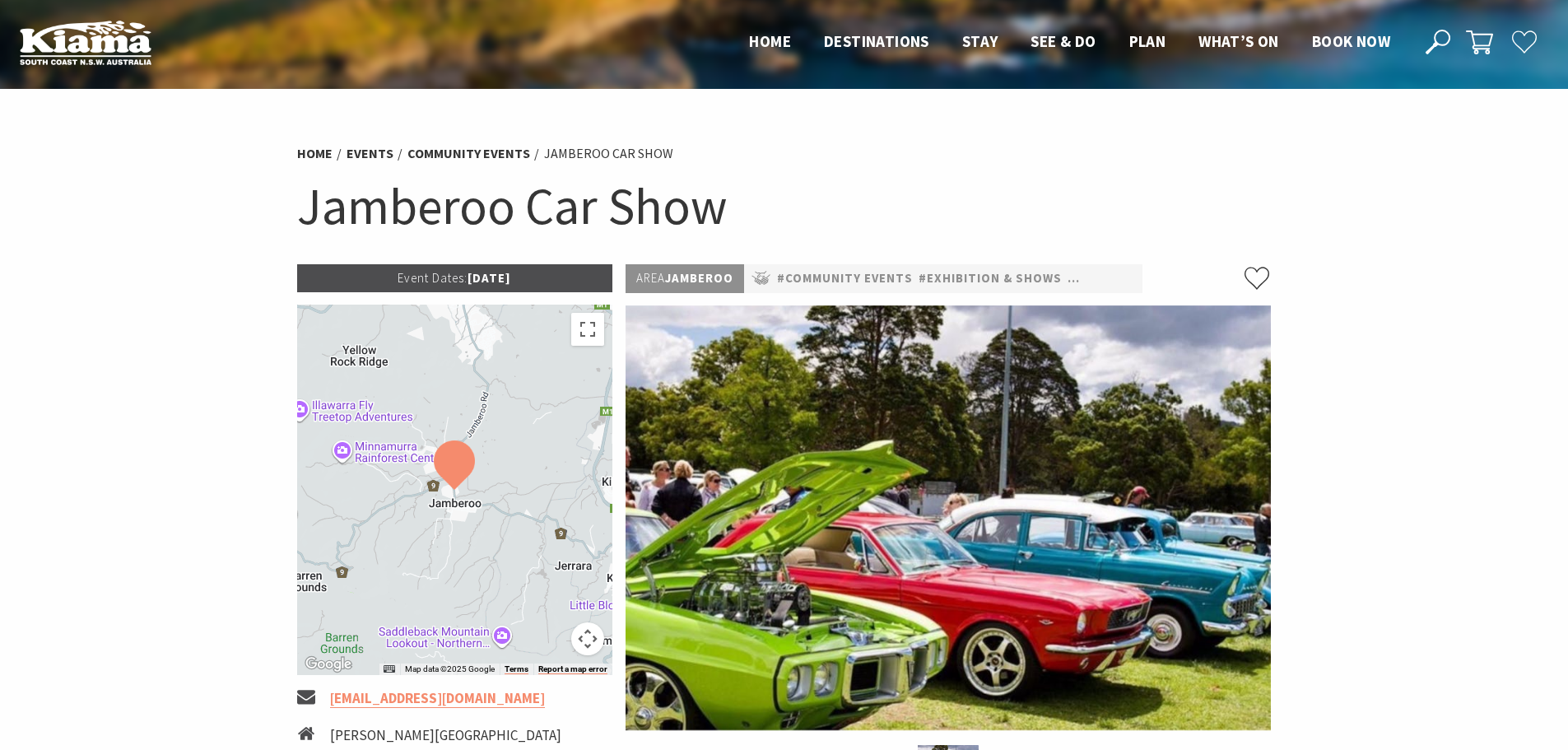
click at [386, 204] on h1 "Jamberoo Car Show" at bounding box center [785, 206] width 975 height 67
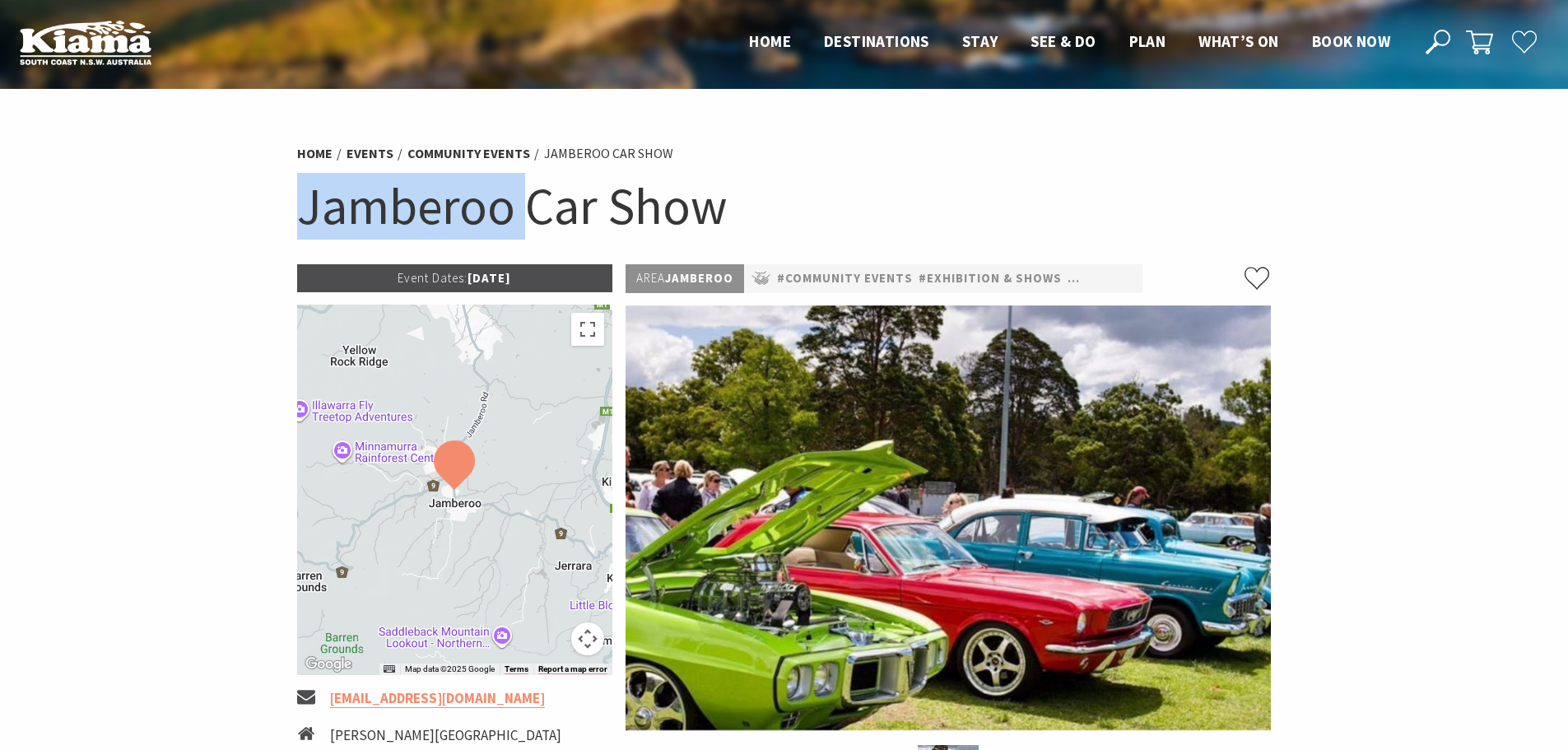
click at [386, 204] on h1 "Jamberoo Car Show" at bounding box center [785, 206] width 975 height 67
copy section "Jamberoo Car Show"
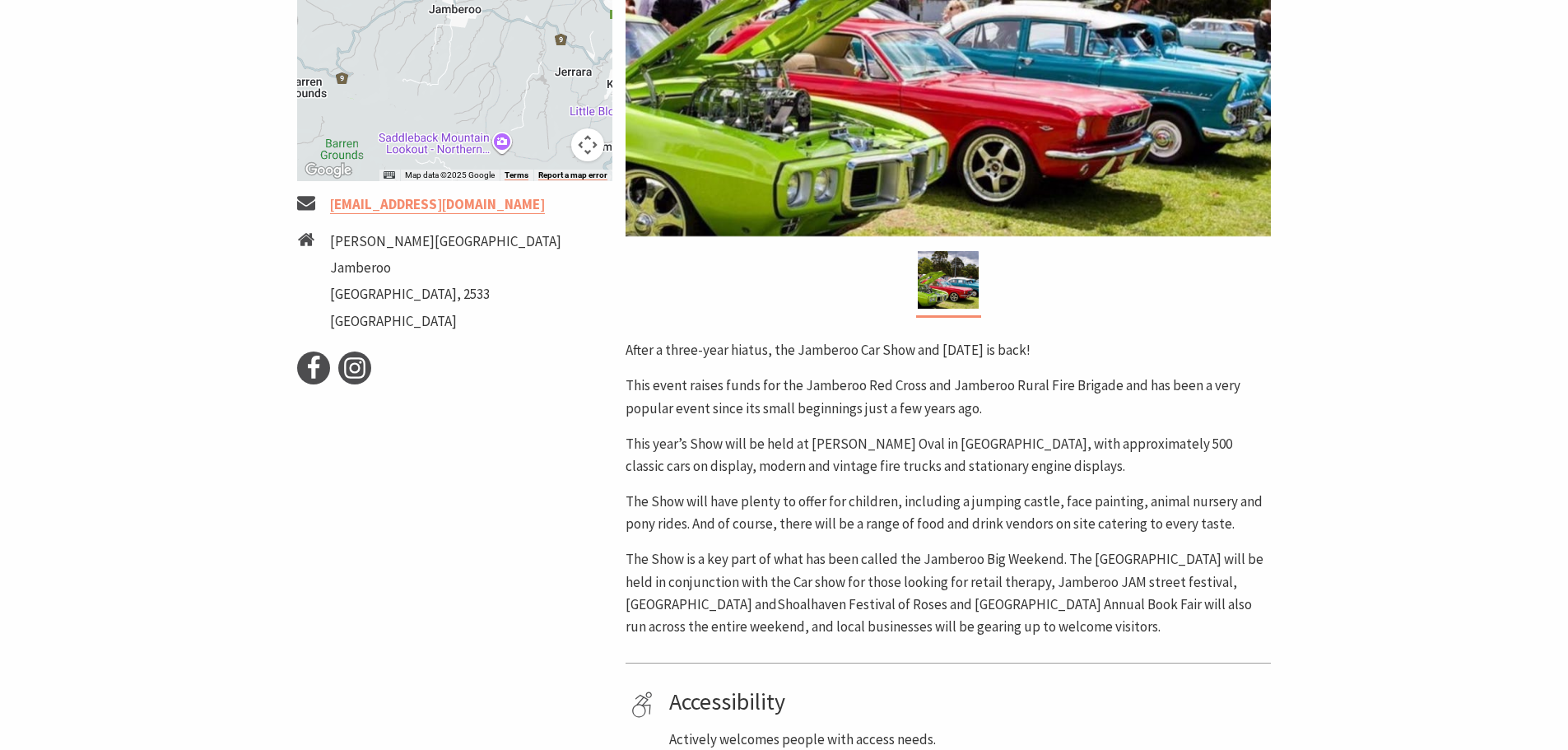
drag, startPoint x: 750, startPoint y: 414, endPoint x: 703, endPoint y: 400, distance: 49.0
click at [750, 414] on p "This event raises funds for the Jamberoo Red Cross and Jamberoo Rural Fire Brig…" at bounding box center [948, 397] width 645 height 44
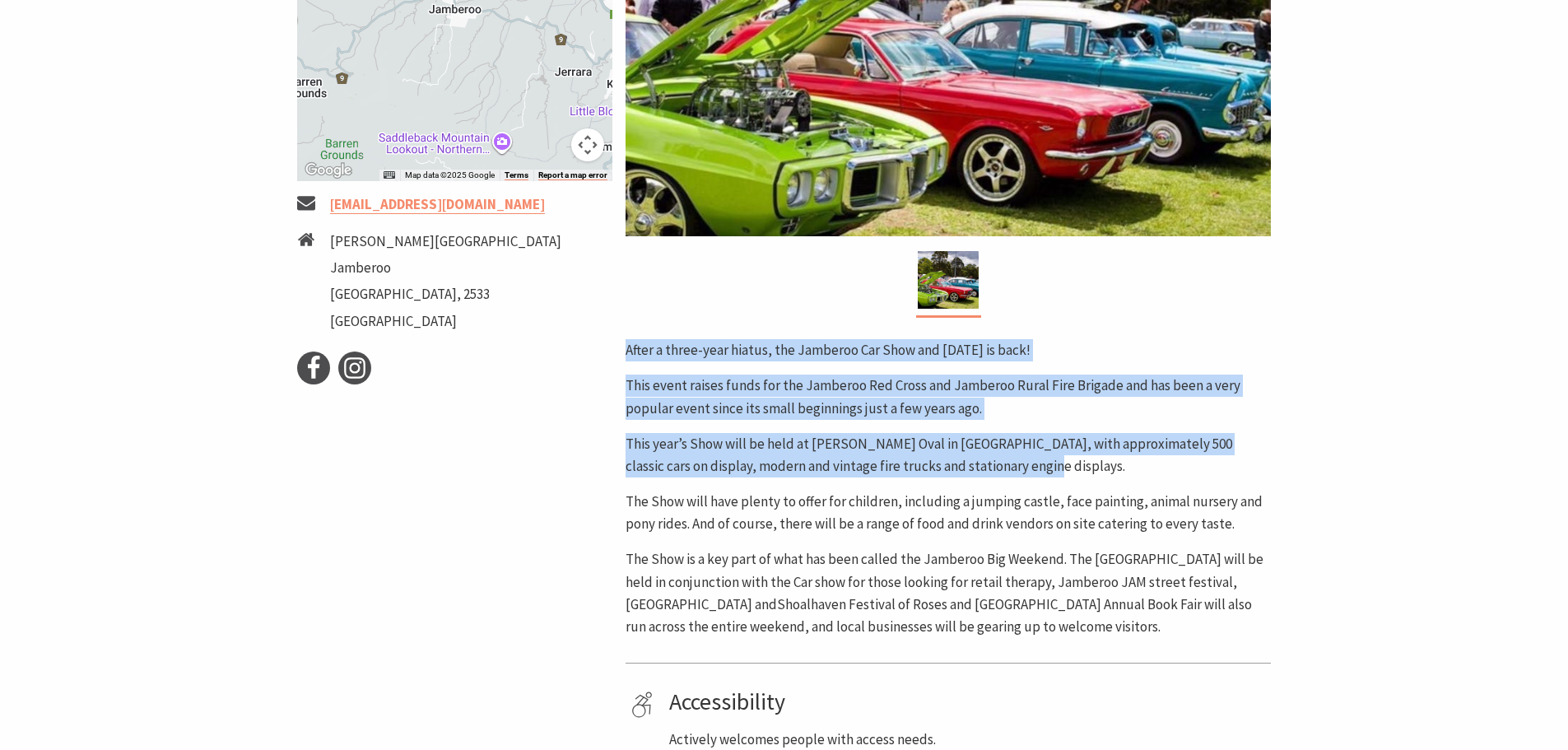
drag, startPoint x: 617, startPoint y: 339, endPoint x: 1046, endPoint y: 464, distance: 446.8
click at [1046, 464] on div "Event Dates: [DATE] ← Move left → Move right ↑ Move up ↓ Move down + Zoom in - …" at bounding box center [784, 328] width 987 height 1115
copy div "Area Jamberoo #Community Events #Exhibition & Shows #Festivals #Markets After a…"
click at [790, 320] on div "Area [GEOGRAPHIC_DATA] #Community Events #Exhibition & Shows #Festivals #Market…" at bounding box center [948, 328] width 659 height 1115
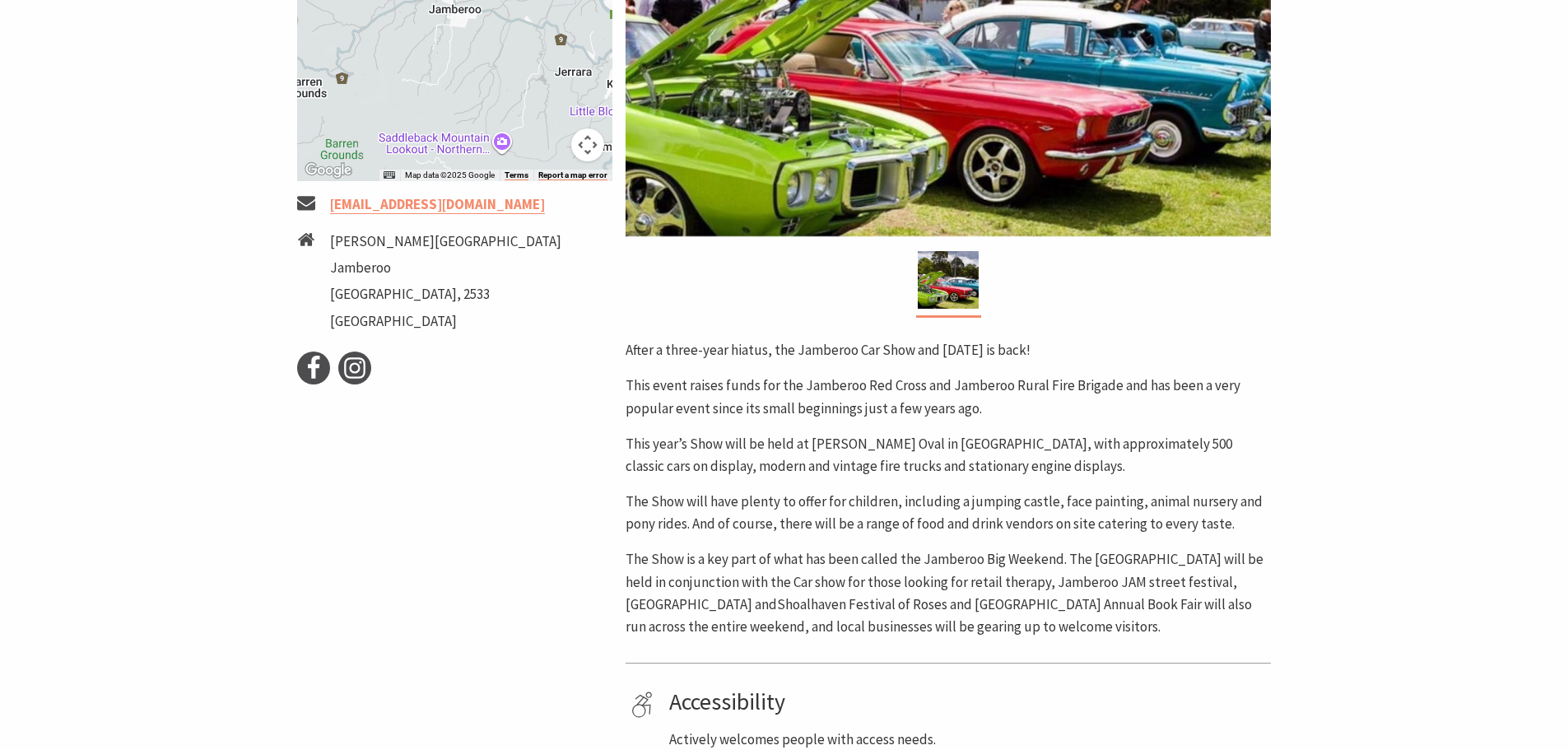
scroll to position [0, 0]
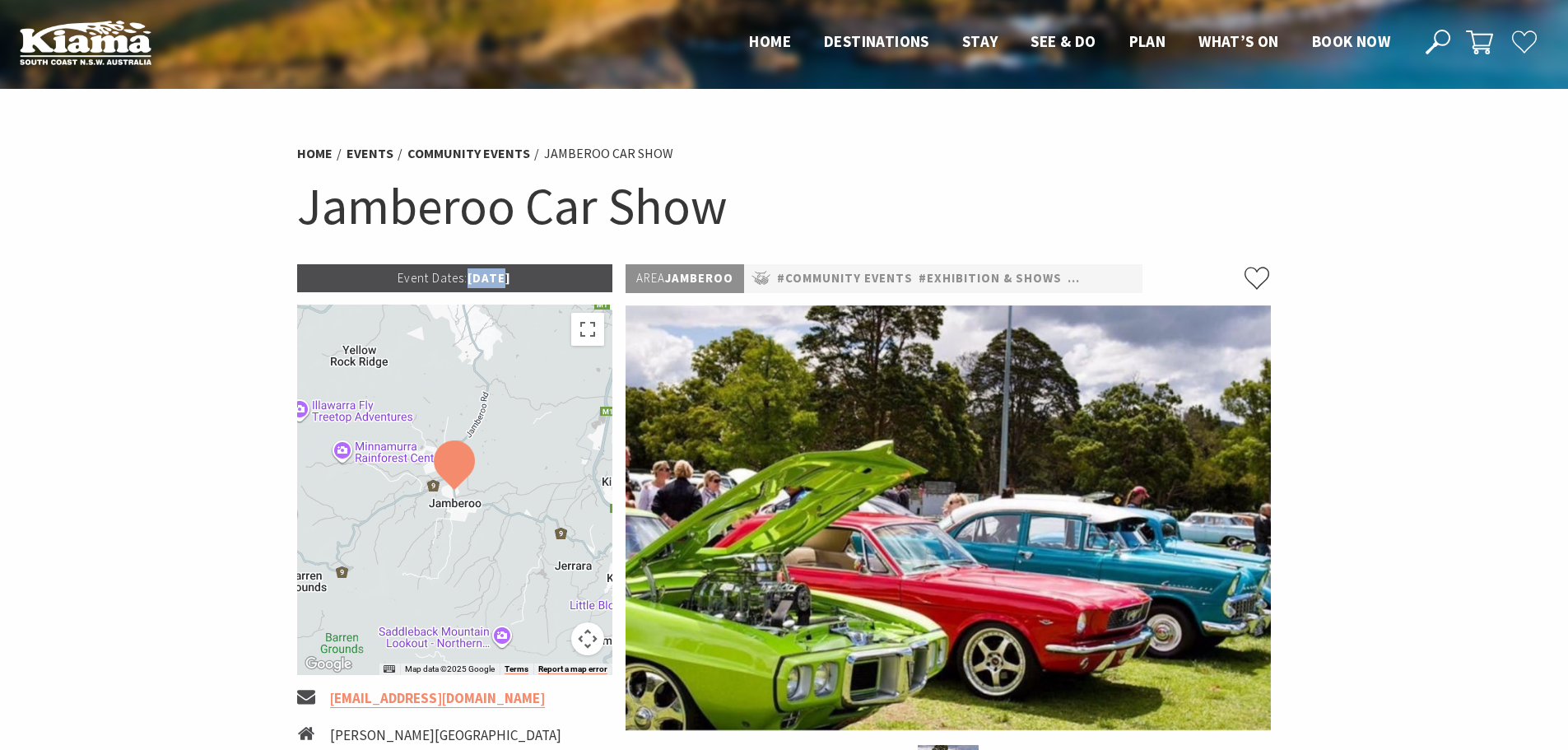
drag, startPoint x: 453, startPoint y: 279, endPoint x: 490, endPoint y: 276, distance: 37.1
click at [490, 276] on p "Event Dates: [DATE]" at bounding box center [455, 278] width 316 height 28
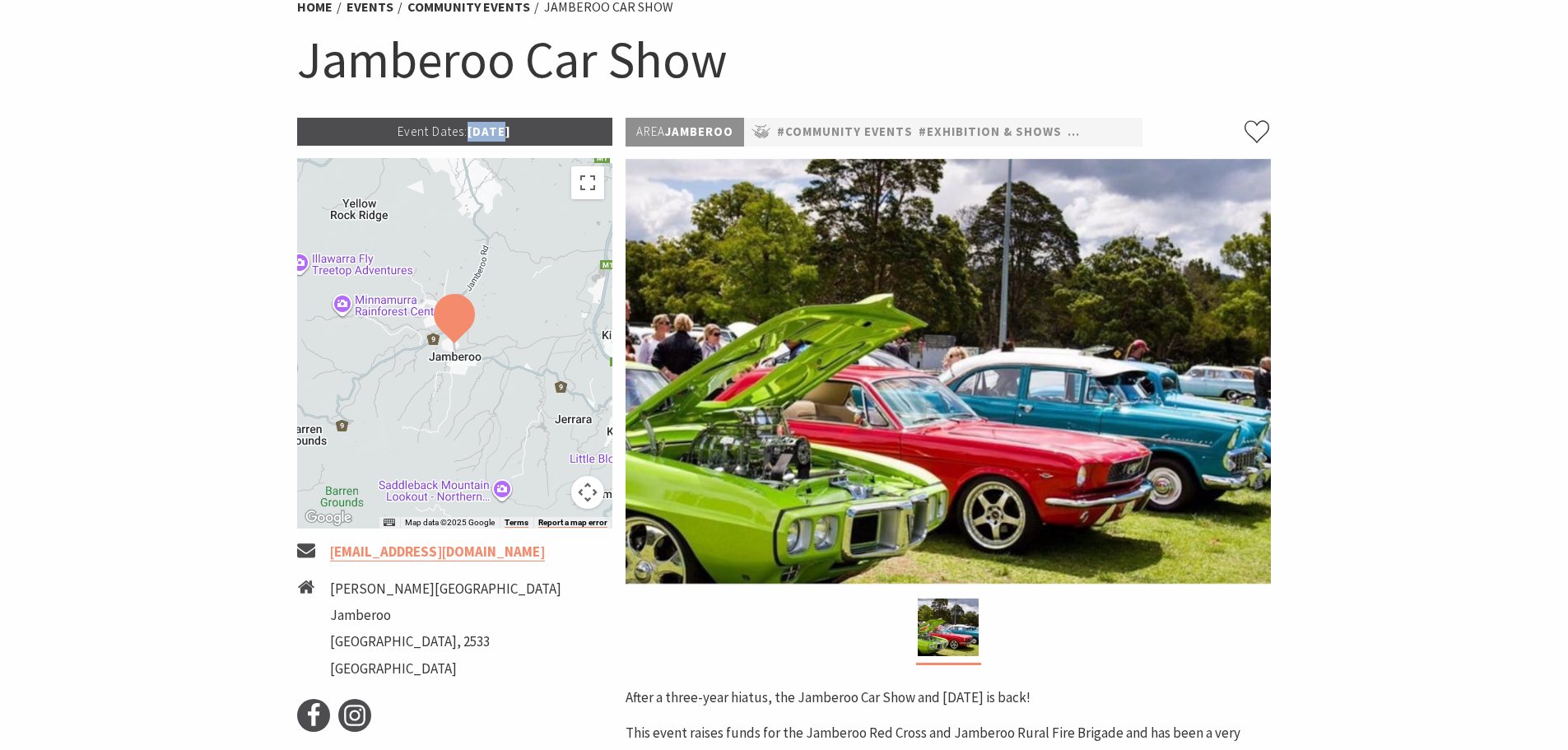
scroll to position [329, 0]
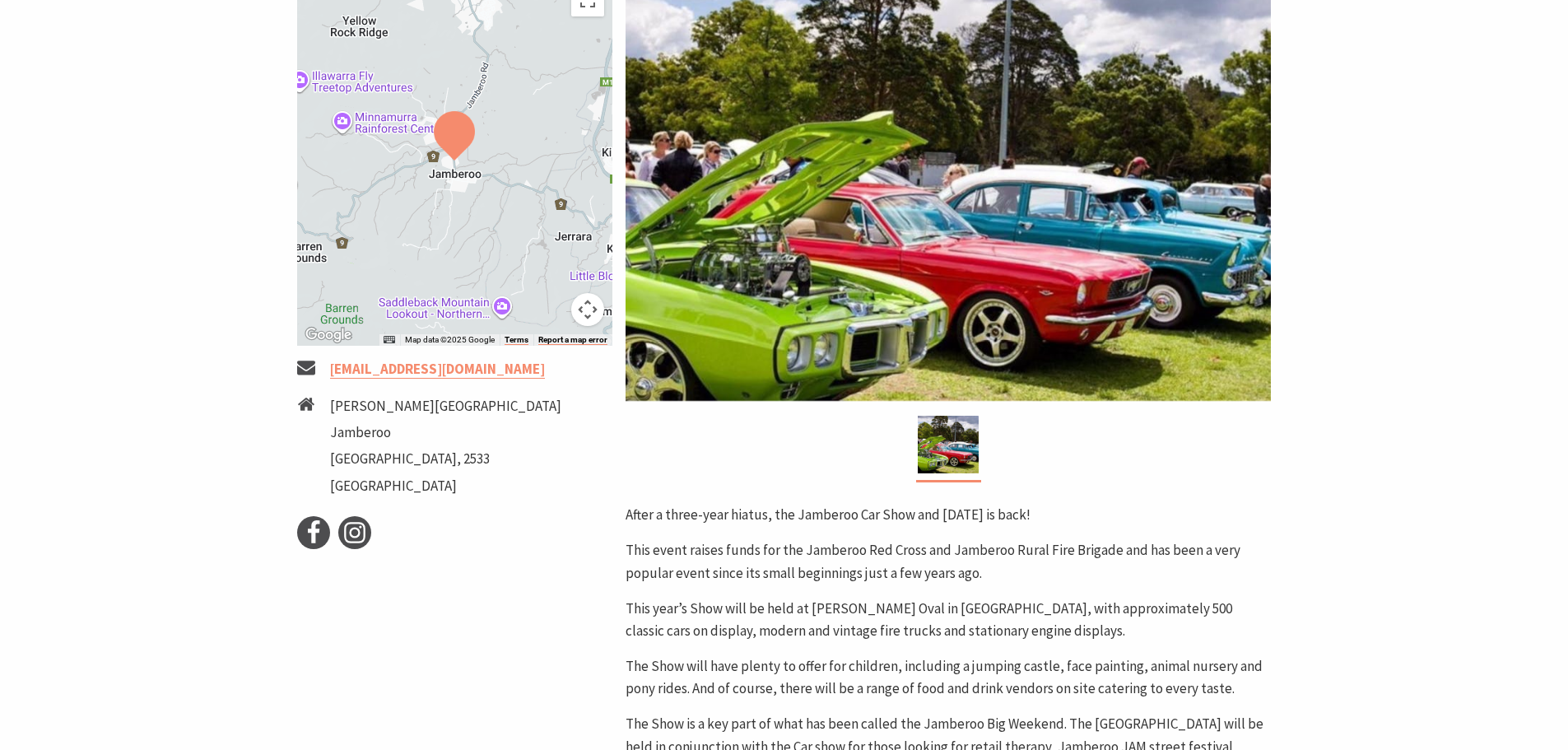
click at [241, 354] on section "Home Events Community Events Jamberoo Car Show Jamberoo Car Show Event Dates: […" at bounding box center [784, 427] width 1568 height 1336
drag, startPoint x: 329, startPoint y: 400, endPoint x: 399, endPoint y: 440, distance: 80.6
click at [399, 440] on ul "[PERSON_NAME][GEOGRAPHIC_DATA]" at bounding box center [445, 447] width 231 height 106
copy ul "[PERSON_NAME] Street Jamberoo"
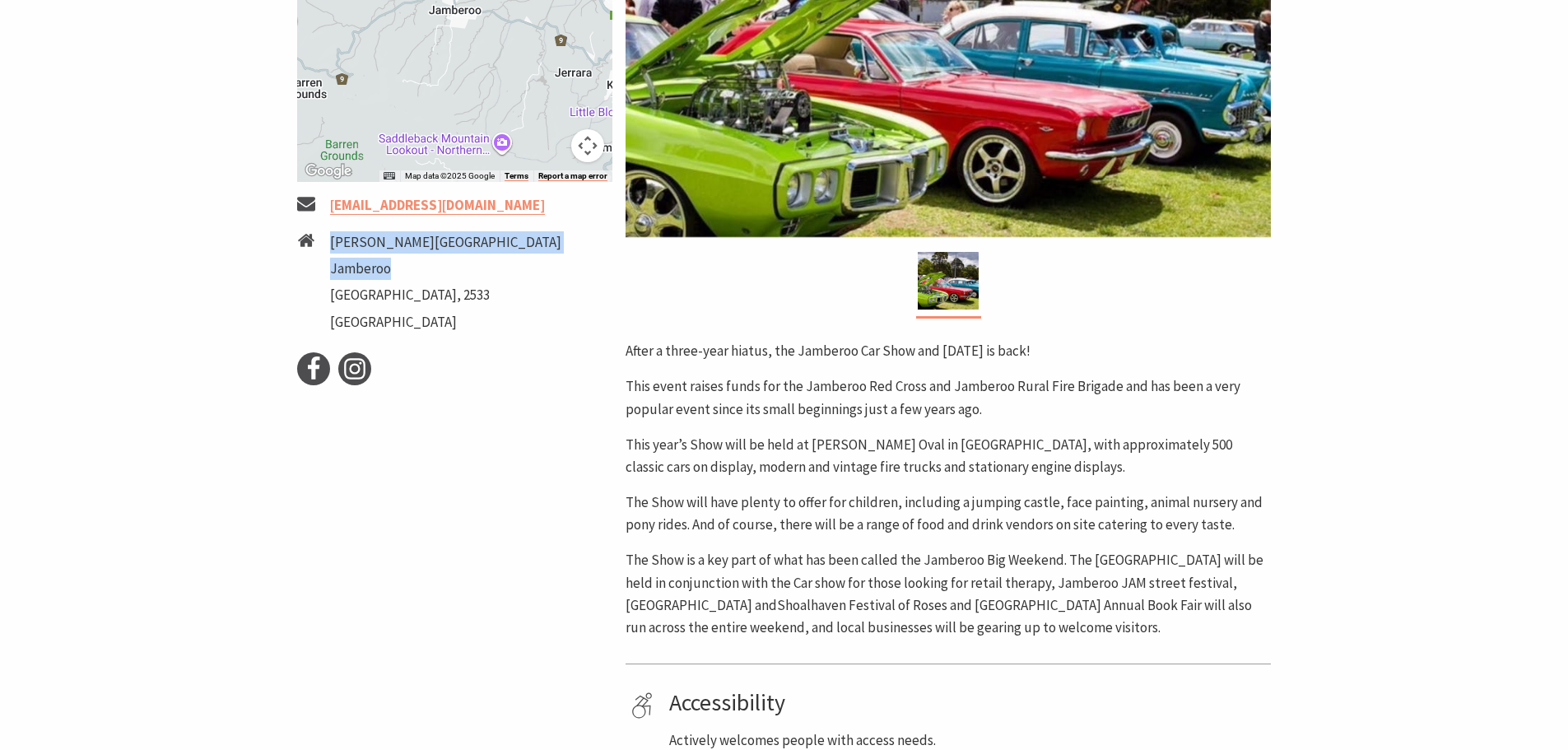
scroll to position [494, 0]
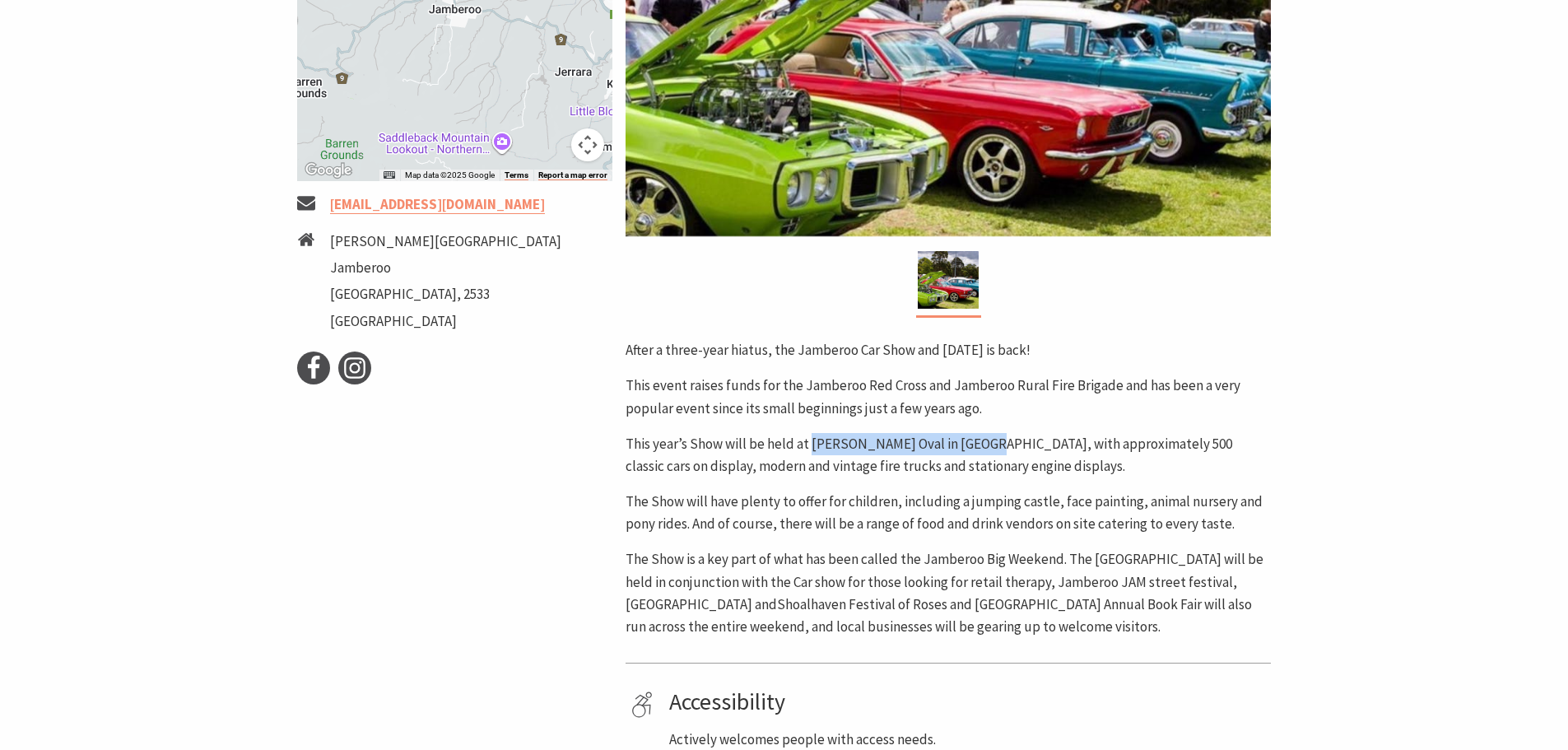
drag, startPoint x: 811, startPoint y: 442, endPoint x: 986, endPoint y: 449, distance: 175.1
click at [986, 449] on p "This year’s Show will be held at [PERSON_NAME] Oval in [GEOGRAPHIC_DATA], with …" at bounding box center [948, 455] width 645 height 44
copy p "[PERSON_NAME] Oval in [GEOGRAPHIC_DATA]"
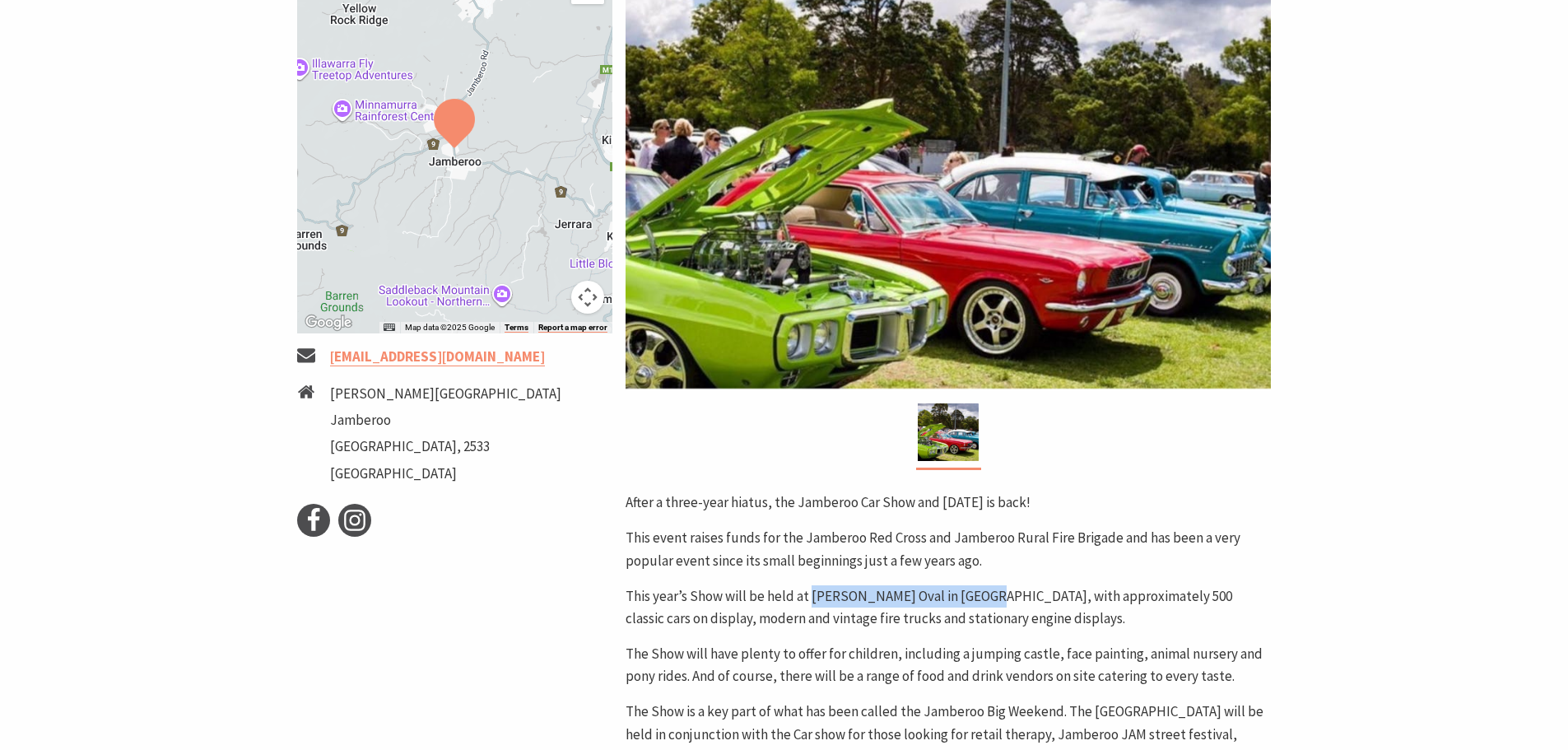
scroll to position [329, 0]
